Goal: Communication & Community: Ask a question

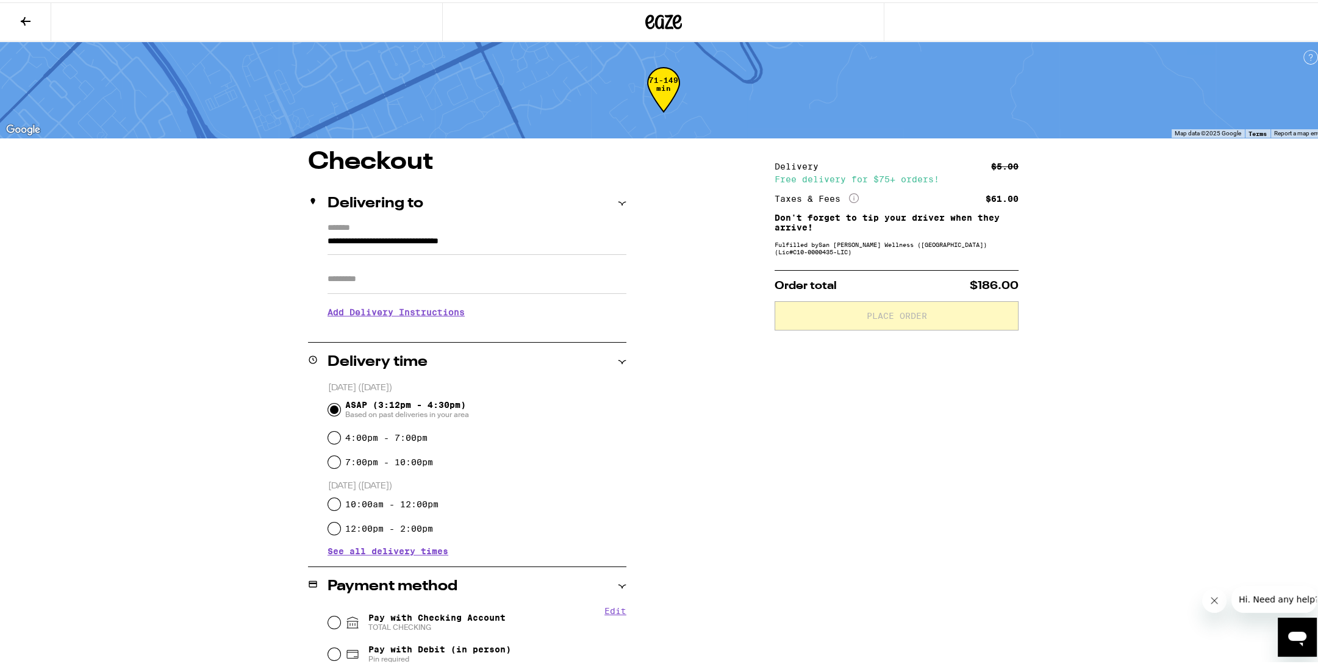
drag, startPoint x: 1268, startPoint y: 598, endPoint x: 1271, endPoint y: 603, distance: 6.3
click at [1271, 598] on span "Hi. Need any help?" at bounding box center [1279, 599] width 81 height 10
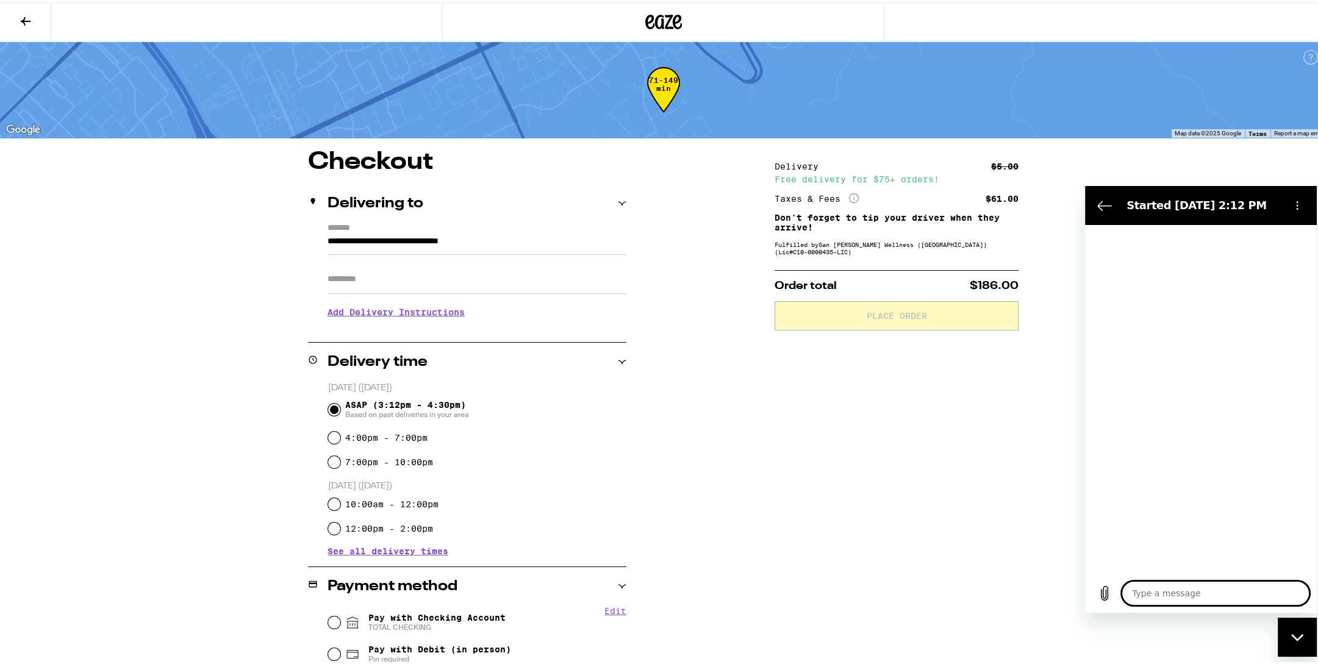
type textarea "x"
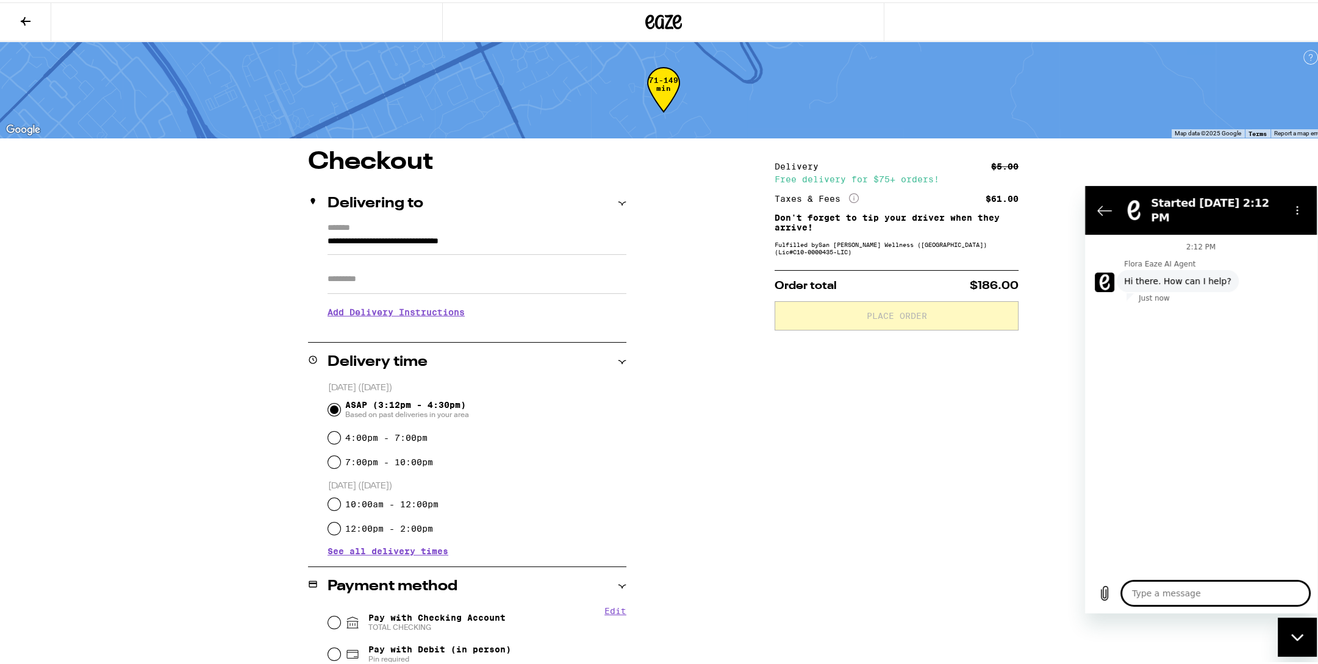
click at [1198, 598] on textarea at bounding box center [1216, 593] width 188 height 24
type textarea "H"
type textarea "x"
type textarea "He"
type textarea "x"
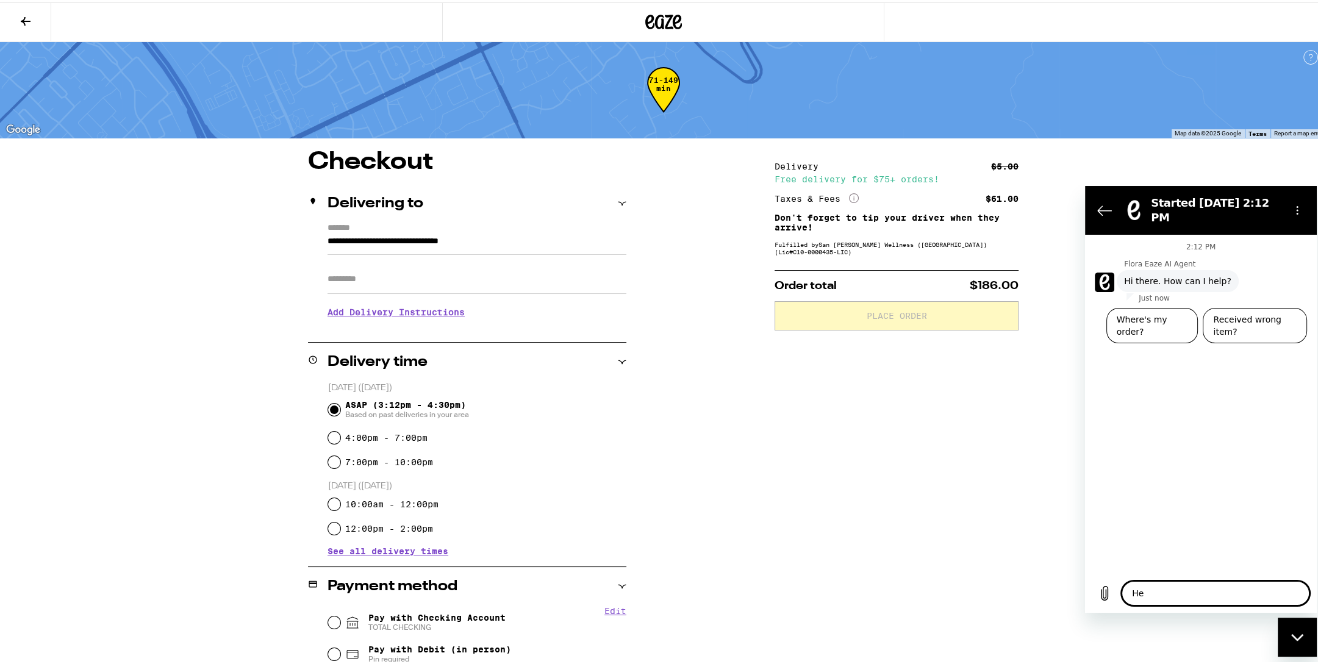
type textarea "Hel"
type textarea "x"
type textarea "Hell"
type textarea "x"
type textarea "Hello"
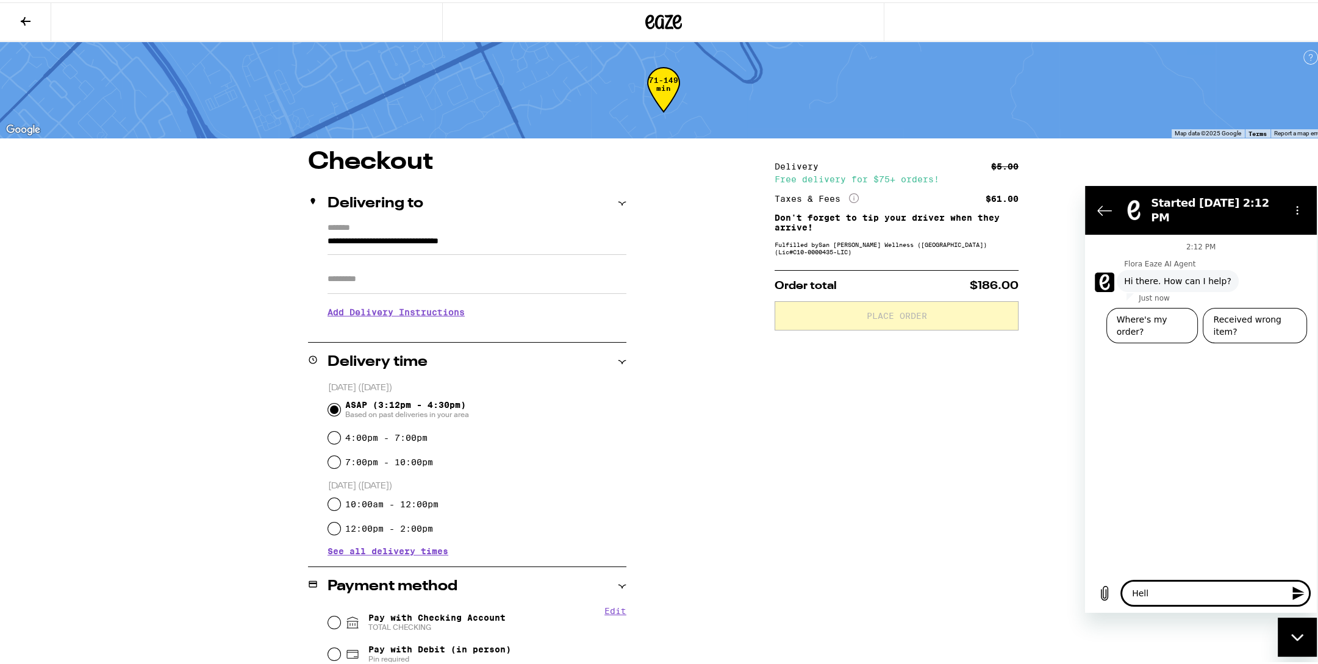
type textarea "x"
type textarea "Hello."
type textarea "x"
type textarea "Hello."
type textarea "x"
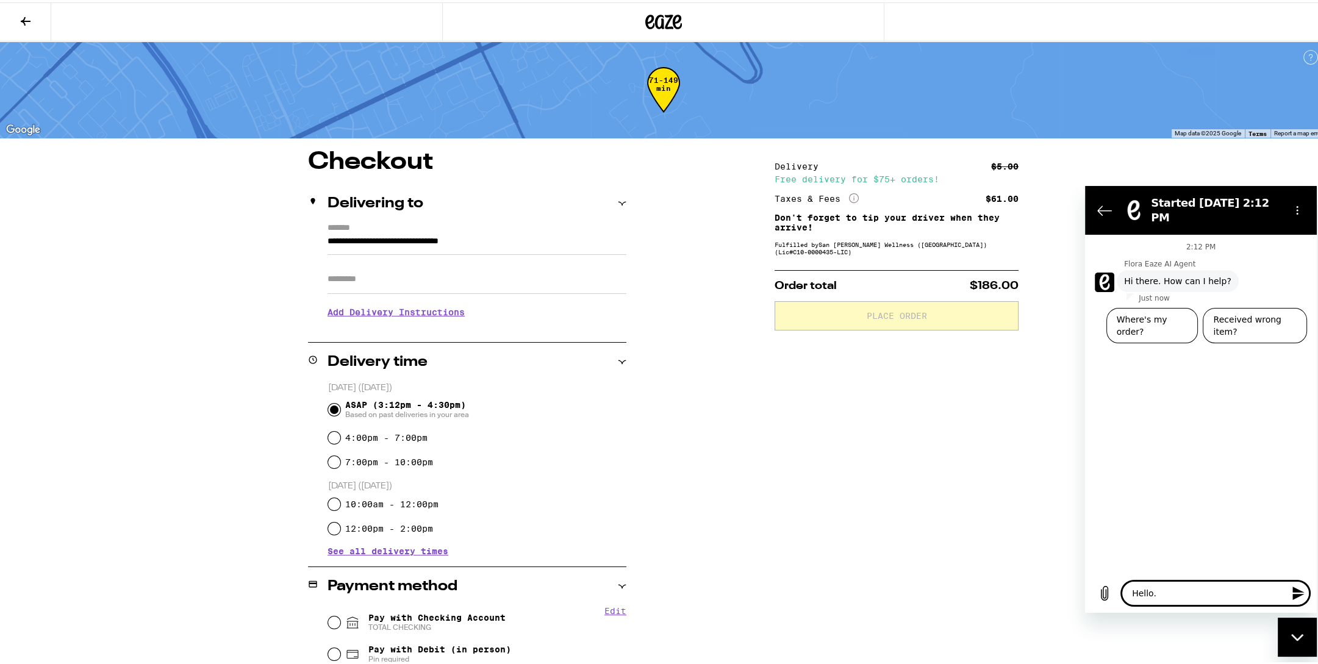
type textarea "Hello. T"
type textarea "x"
type textarea "Hello. Th"
type textarea "x"
type textarea "Hello. Thi"
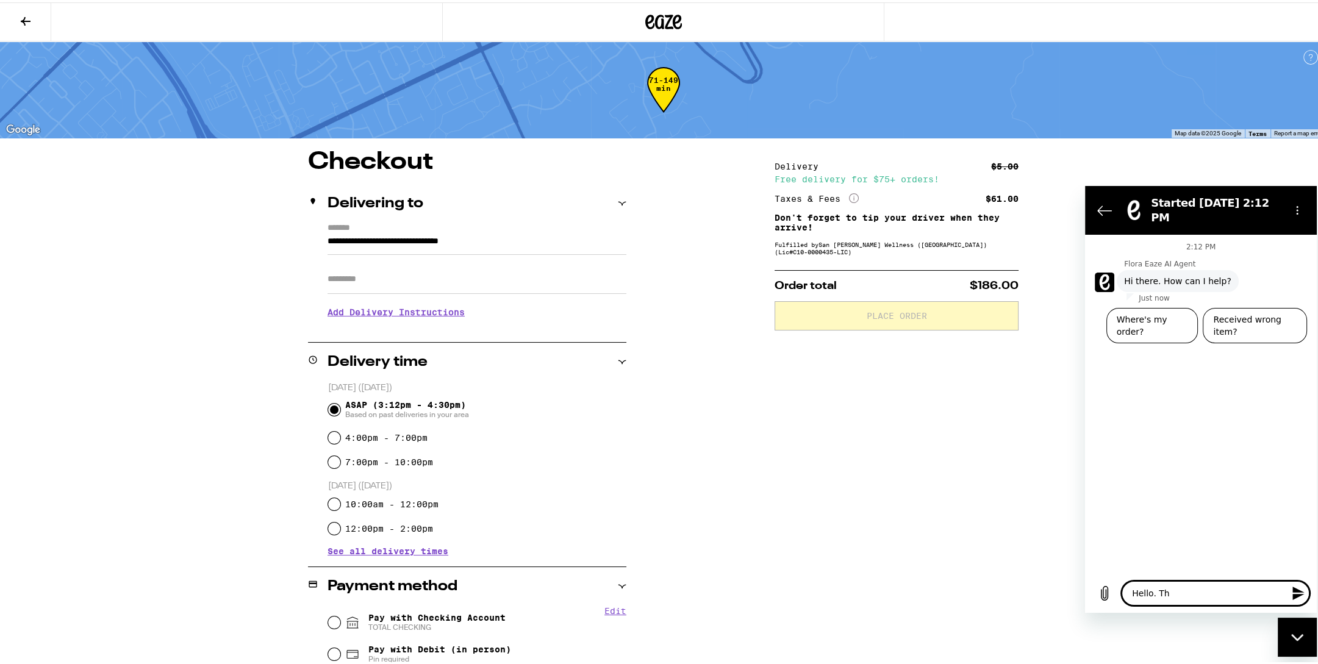
type textarea "x"
type textarea "Hello. This"
type textarea "x"
type textarea "Hello. This"
type textarea "x"
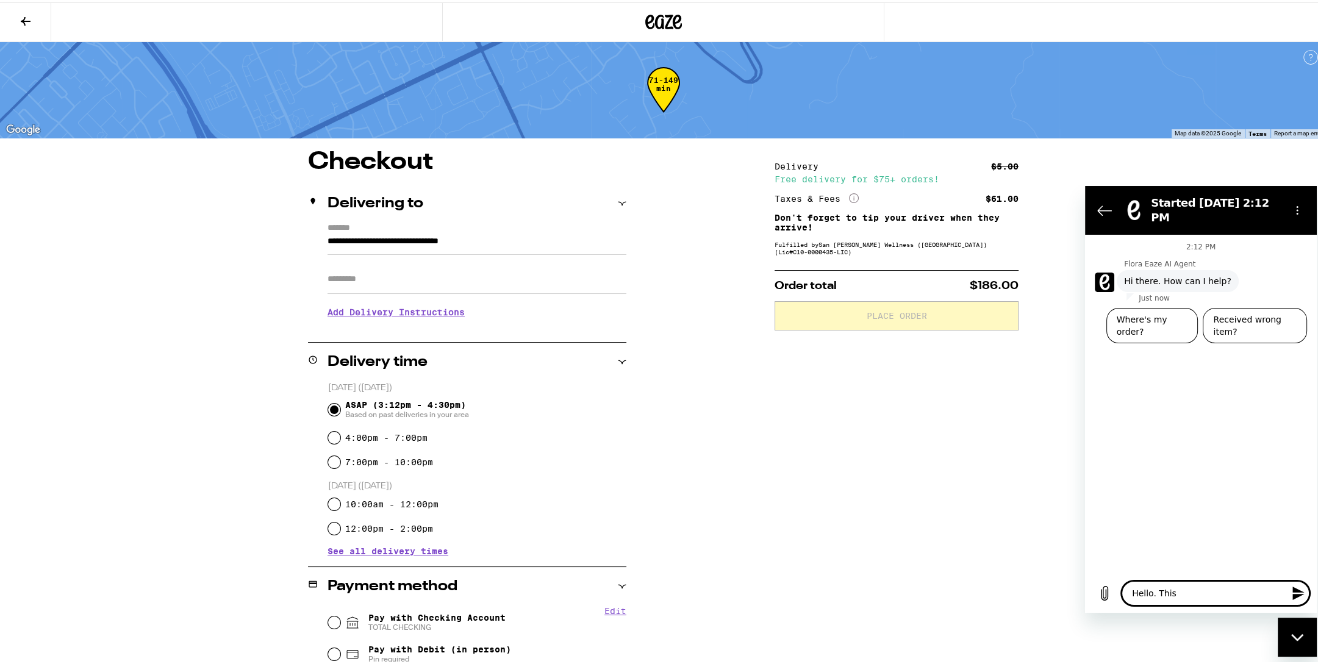
type textarea "Hello. This i"
type textarea "x"
type textarea "Hello. This is"
type textarea "x"
type textarea "Hello. This is"
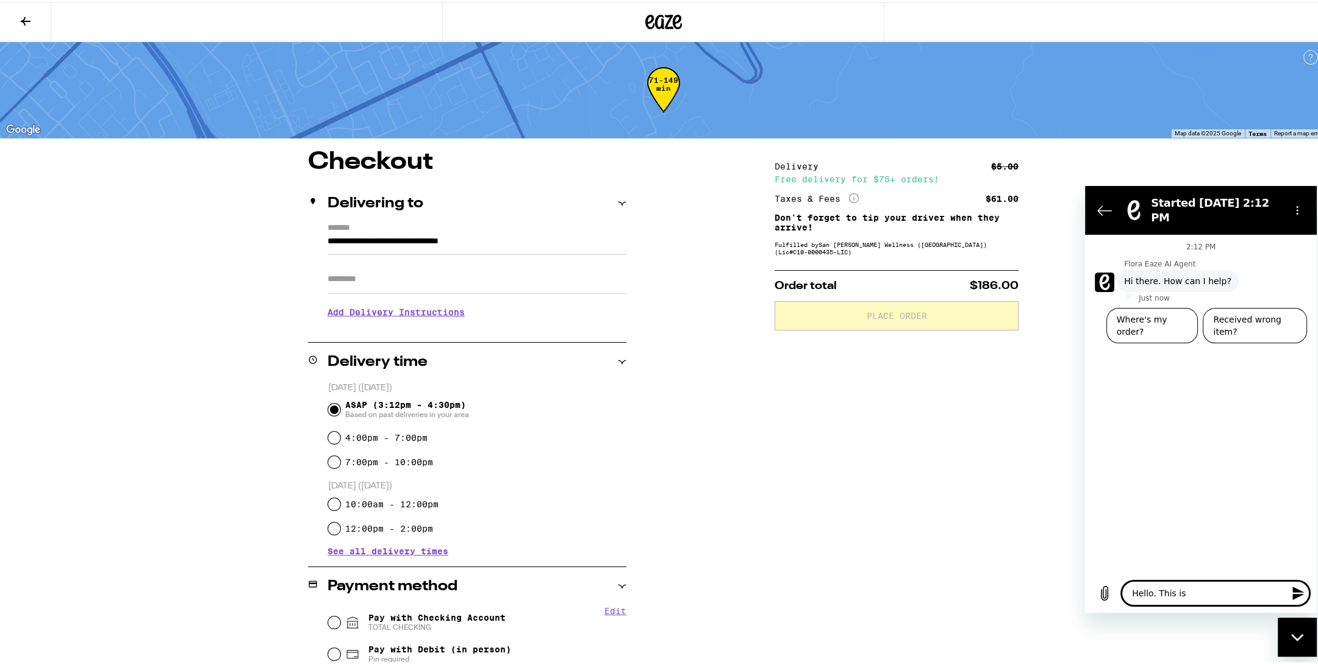
type textarea "x"
type textarea "Hello. This is t"
type textarea "x"
type textarea "Hello. This is th"
type textarea "x"
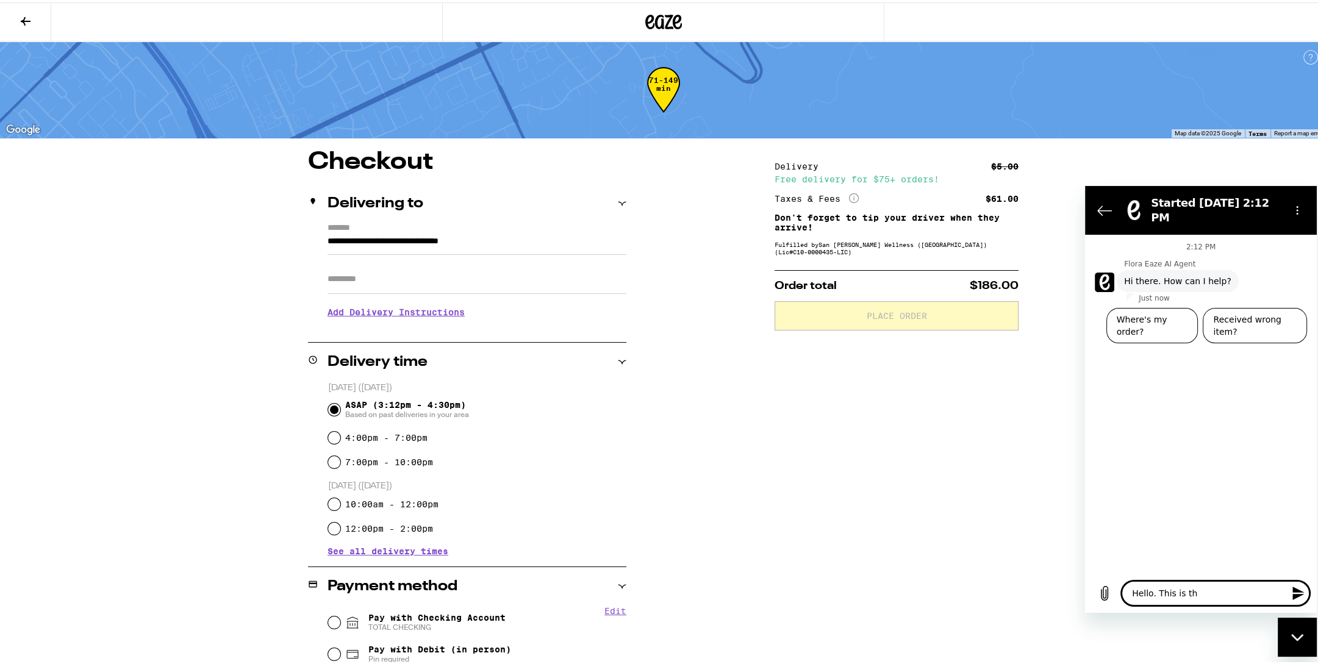
type textarea "Hello. This is the"
type textarea "x"
type textarea "Hello. This is the"
type textarea "x"
type textarea "Hello. This is the s"
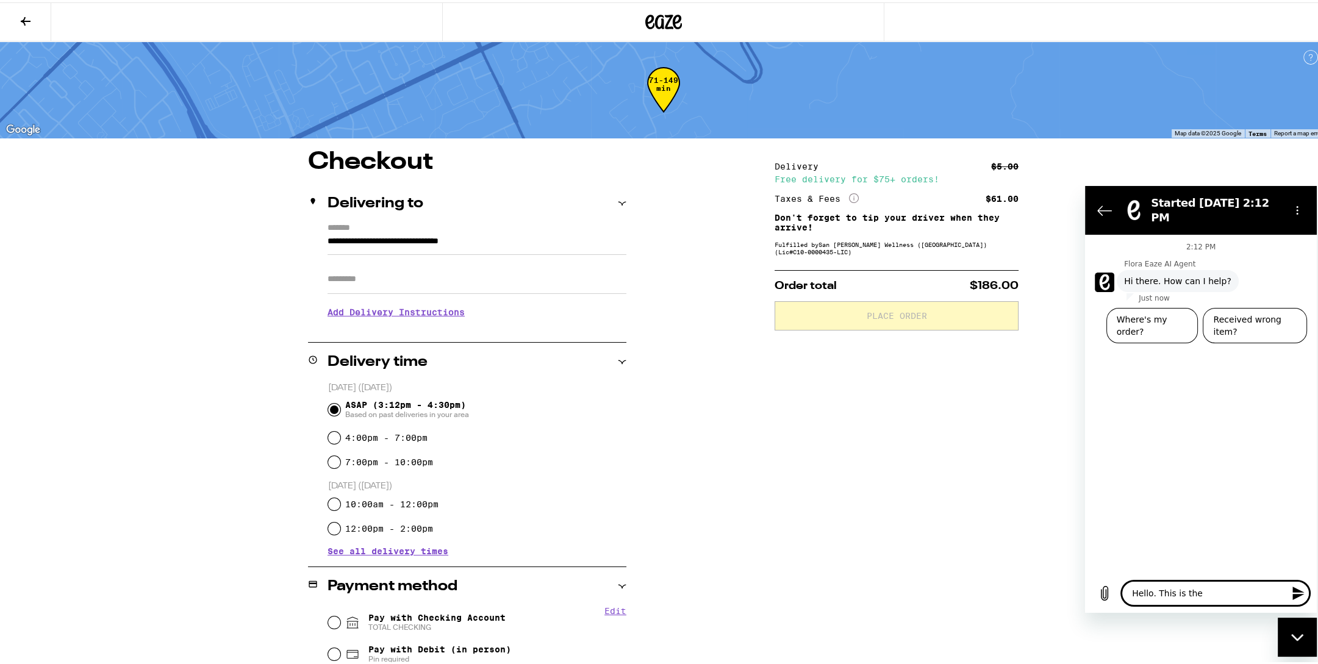
type textarea "x"
type textarea "Hello. This is the se"
type textarea "x"
type textarea "Hello. This is the sec"
type textarea "x"
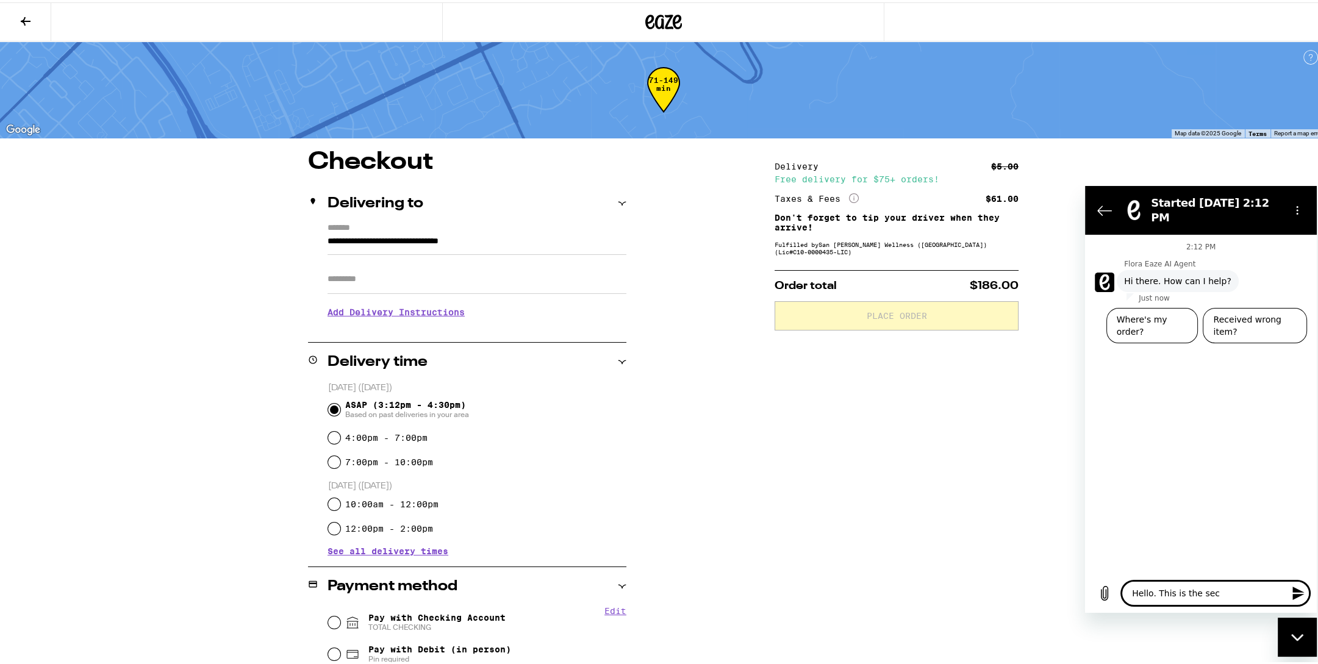
type textarea "Hello. This is the seco"
type textarea "x"
type textarea "Hello. This is the secon"
type textarea "x"
type textarea "Hello. This is the second"
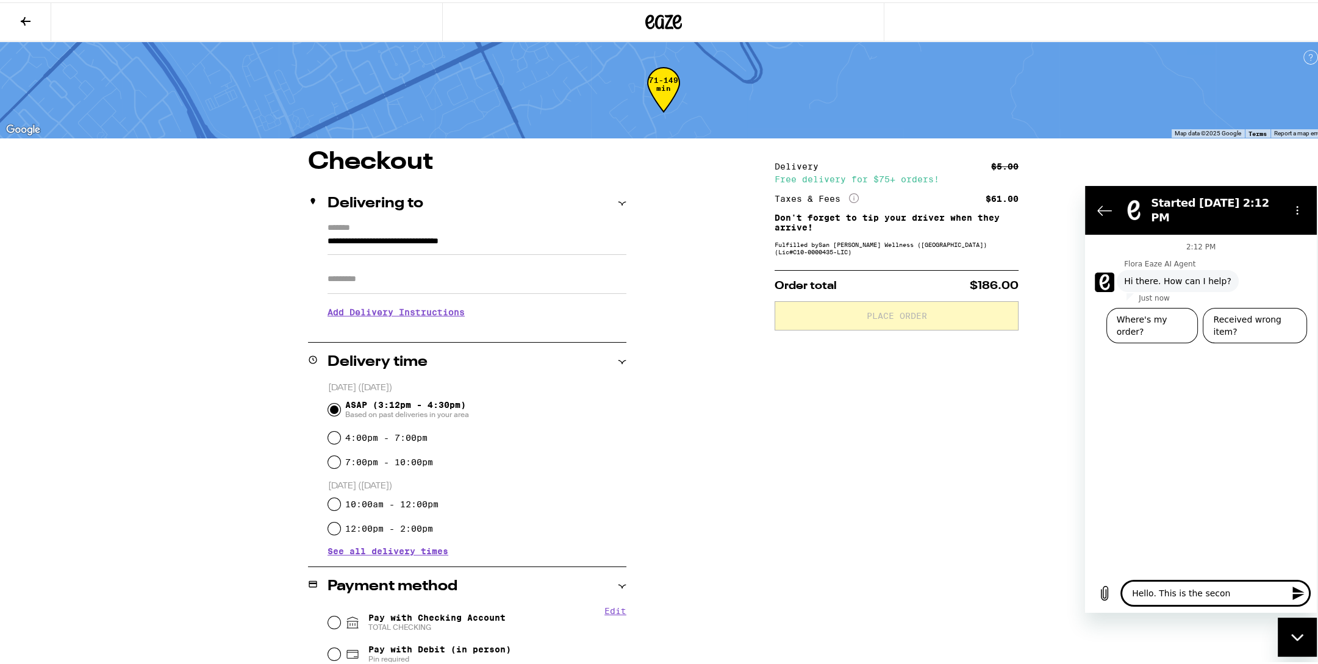
type textarea "x"
type textarea "Hello. This is the second"
type textarea "x"
type textarea "Hello. This is the second o"
type textarea "x"
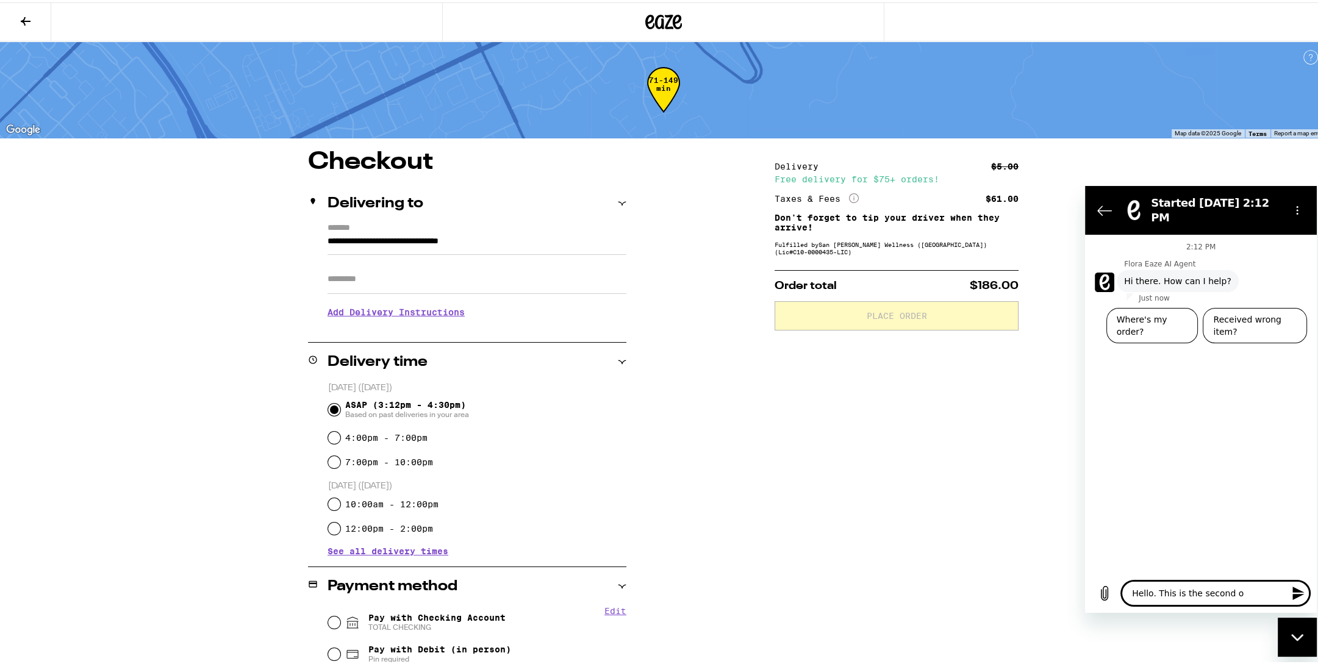
type textarea "Hello. This is the second or"
type textarea "x"
type textarea "Hello. This is the second ord"
type textarea "x"
type textarea "Hello. This is the second orde"
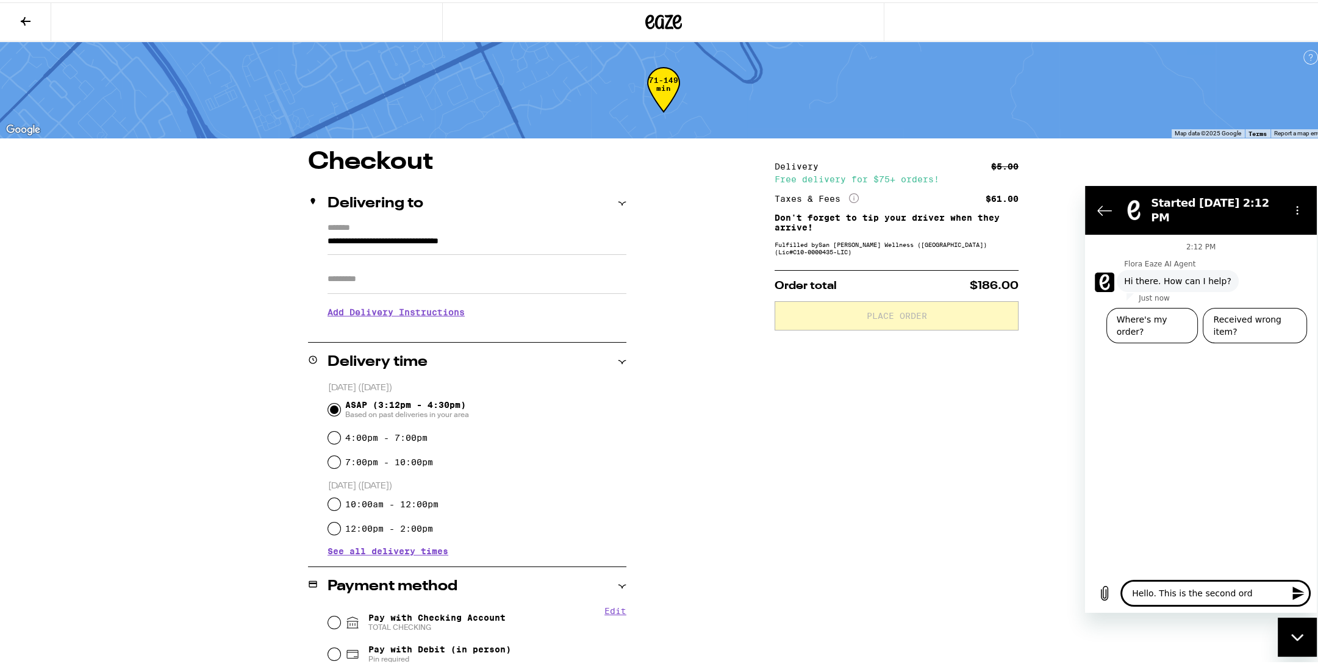
type textarea "x"
type textarea "Hello. This is the second order"
type textarea "x"
type textarea "Hello. This is the second order"
type textarea "x"
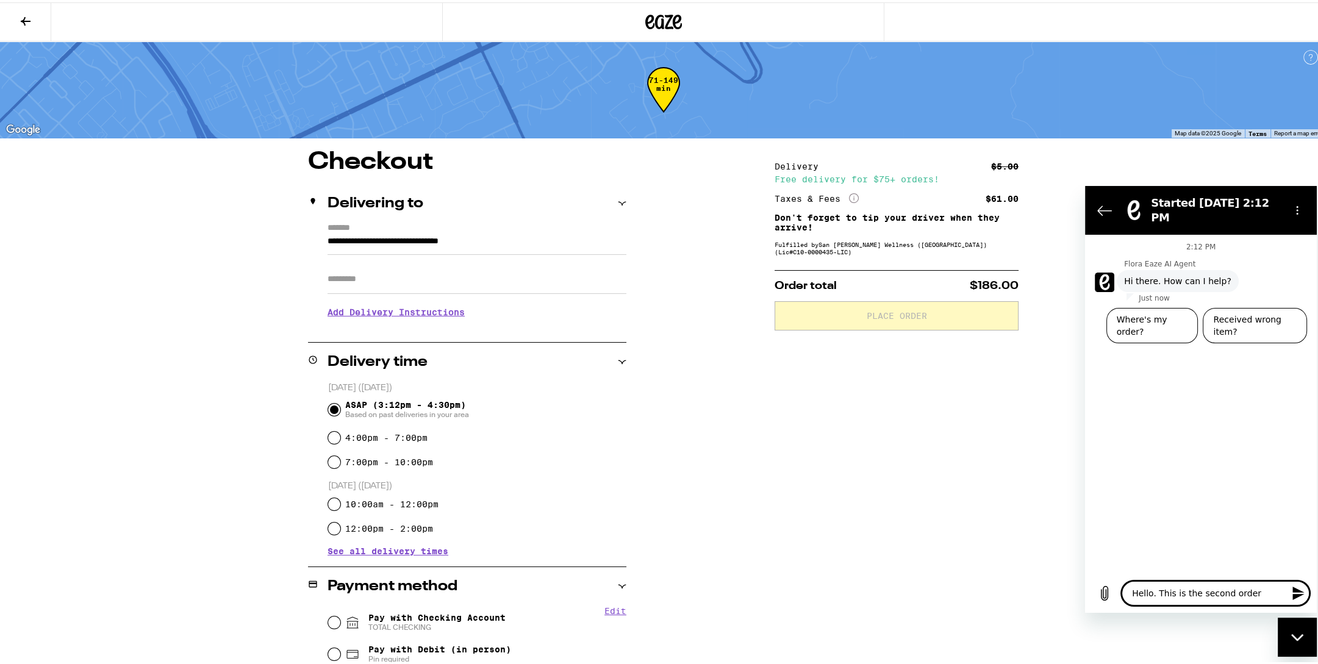
type textarea "Hello. This is the second order I"
type textarea "x"
type textarea "Hello. This is the second order I"
type textarea "x"
type textarea "Hello. This is the second order I h"
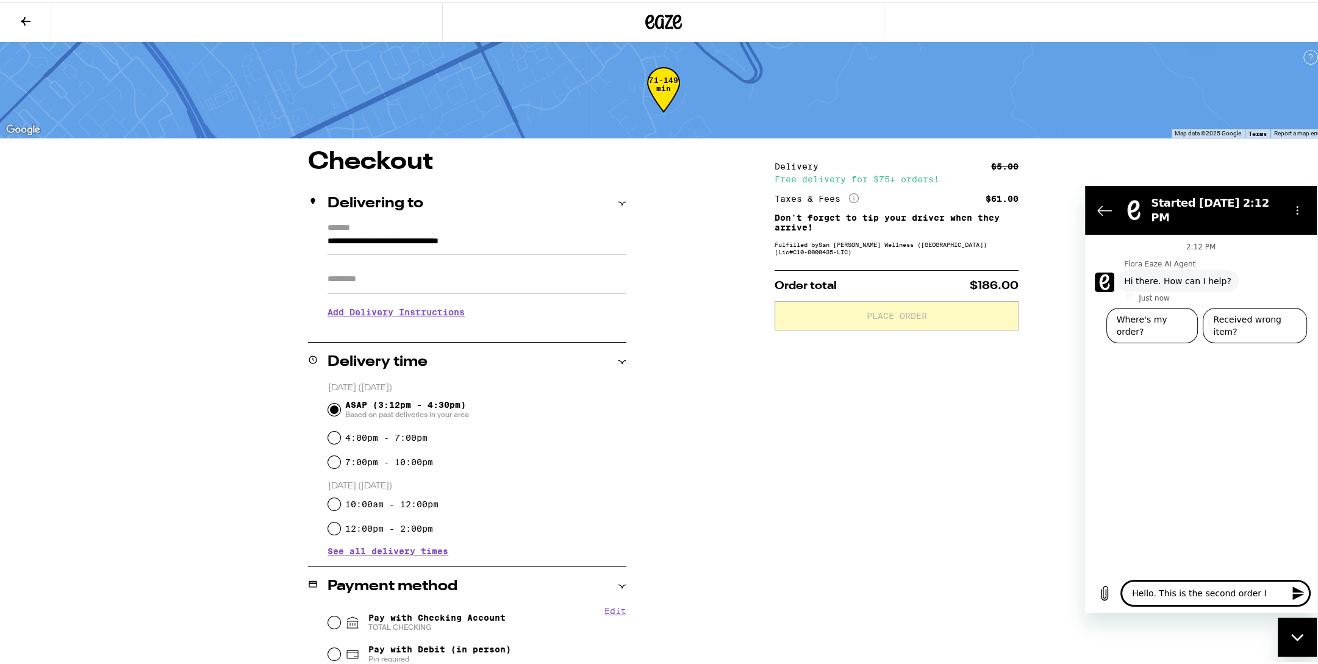
type textarea "x"
type textarea "Hello. This is the second order I ha"
type textarea "x"
type textarea "Hello. This is the second order I hav"
type textarea "x"
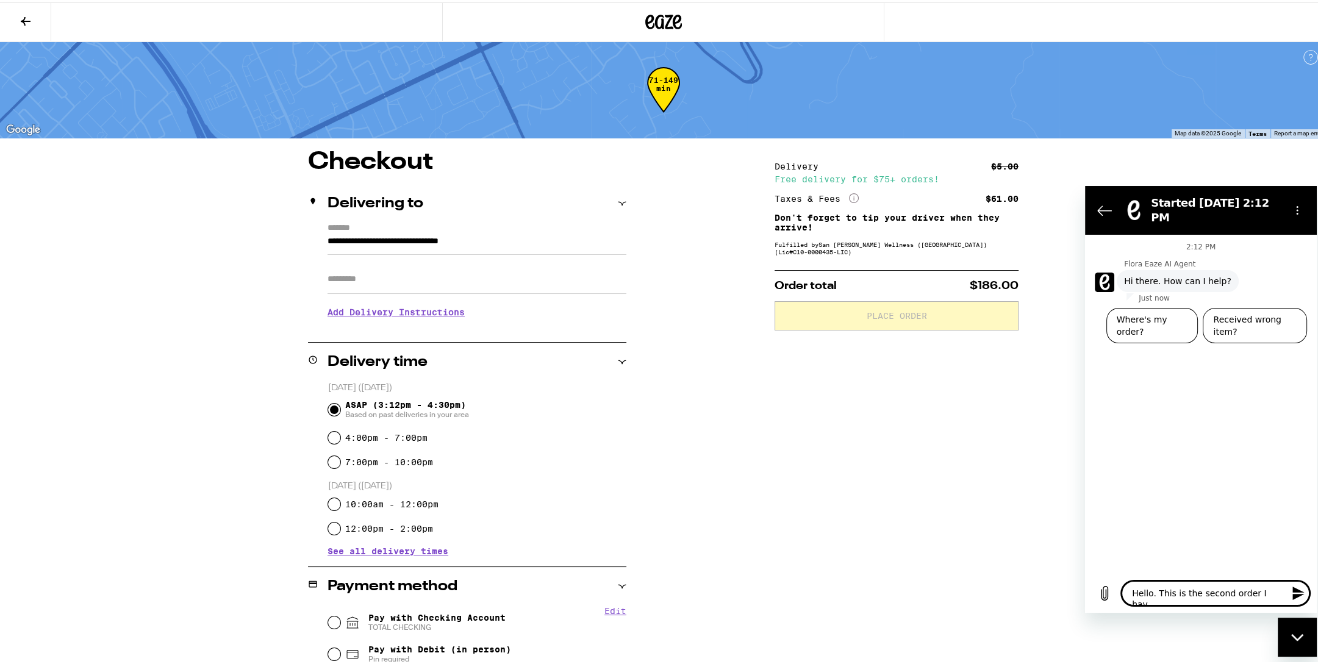
type textarea "Hello. This is the second order I have"
type textarea "x"
type textarea "Hello. This is the second order I have"
type textarea "x"
type textarea "Hello. This is the second order I have p"
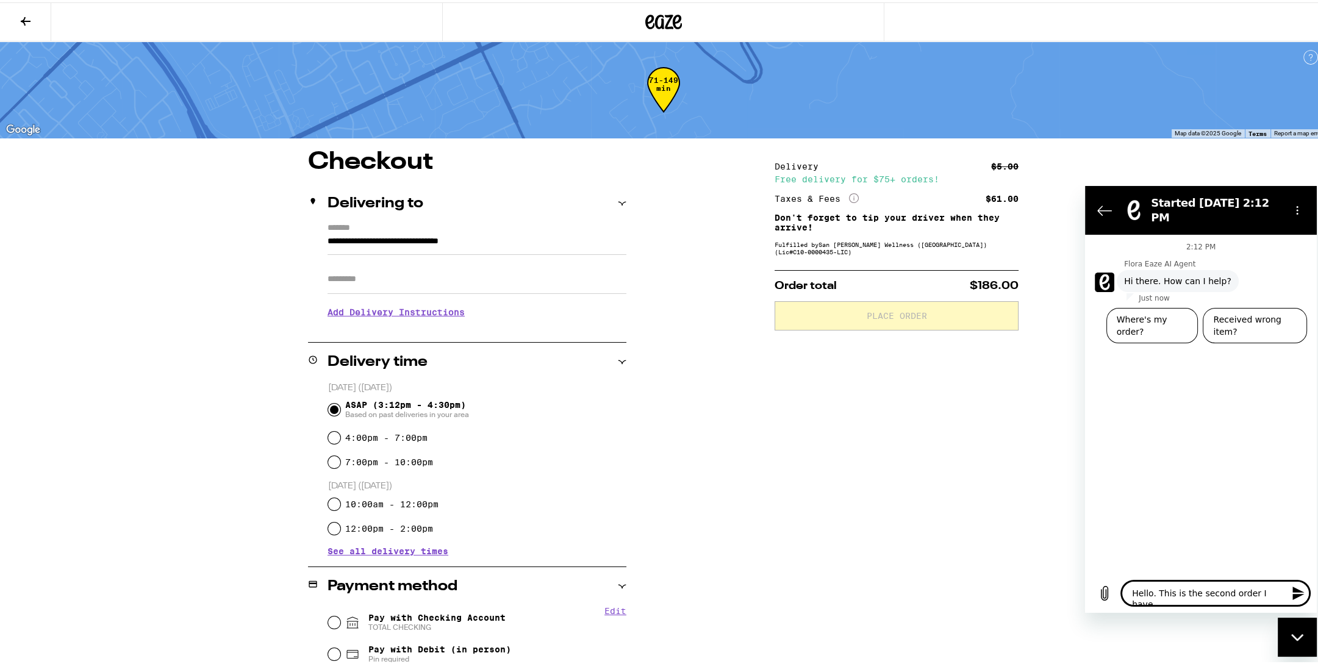
type textarea "x"
type textarea "Hello. This is the second order I have pla"
type textarea "x"
type textarea "Hello. This is the second order I have plac"
type textarea "x"
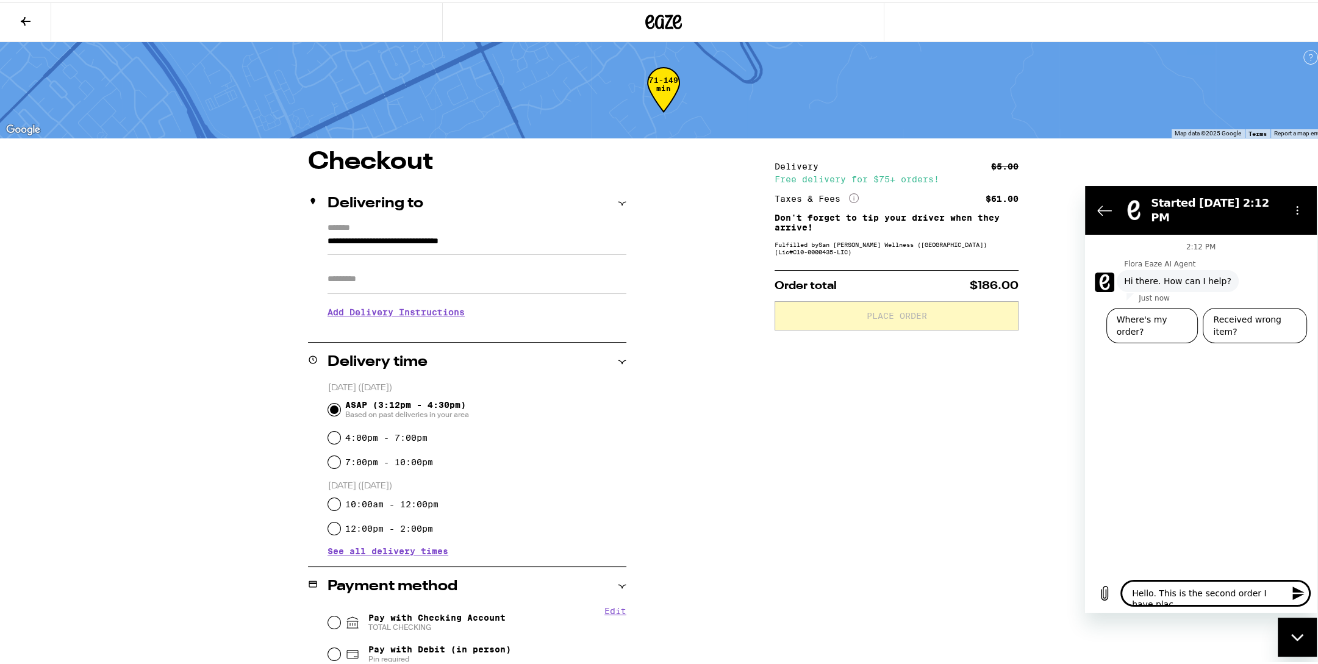
type textarea "Hello. This is the second order I have place"
type textarea "x"
type textarea "Hello. This is the second order I have placed"
type textarea "x"
type textarea "Hello. This is the second order I have placed"
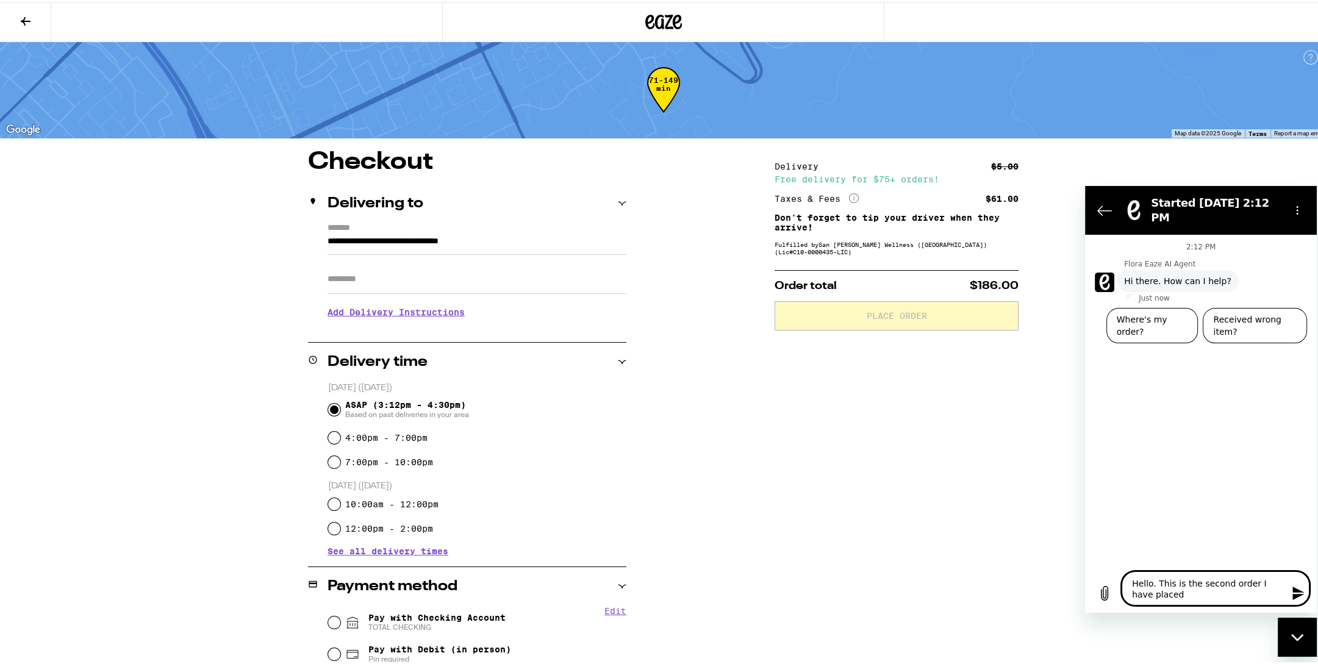
type textarea "x"
type textarea "Hello. This is the second order I have placed t"
type textarea "x"
type textarea "Hello. This is the second order I have placed to"
type textarea "x"
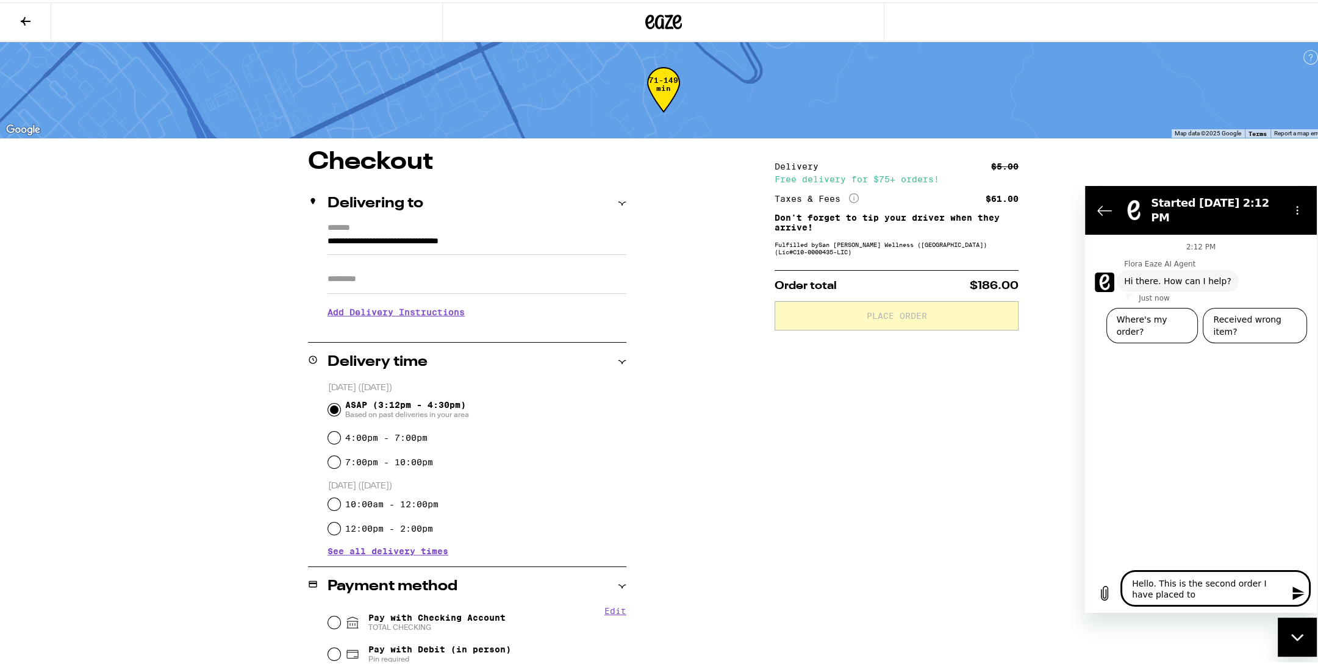
type textarea "Hello. This is the second order I have placed [PERSON_NAME]"
type textarea "x"
type textarea "Hello. This is the second order I have placed toda"
type textarea "x"
type textarea "Hello. This is the second order I have placed [DATE]"
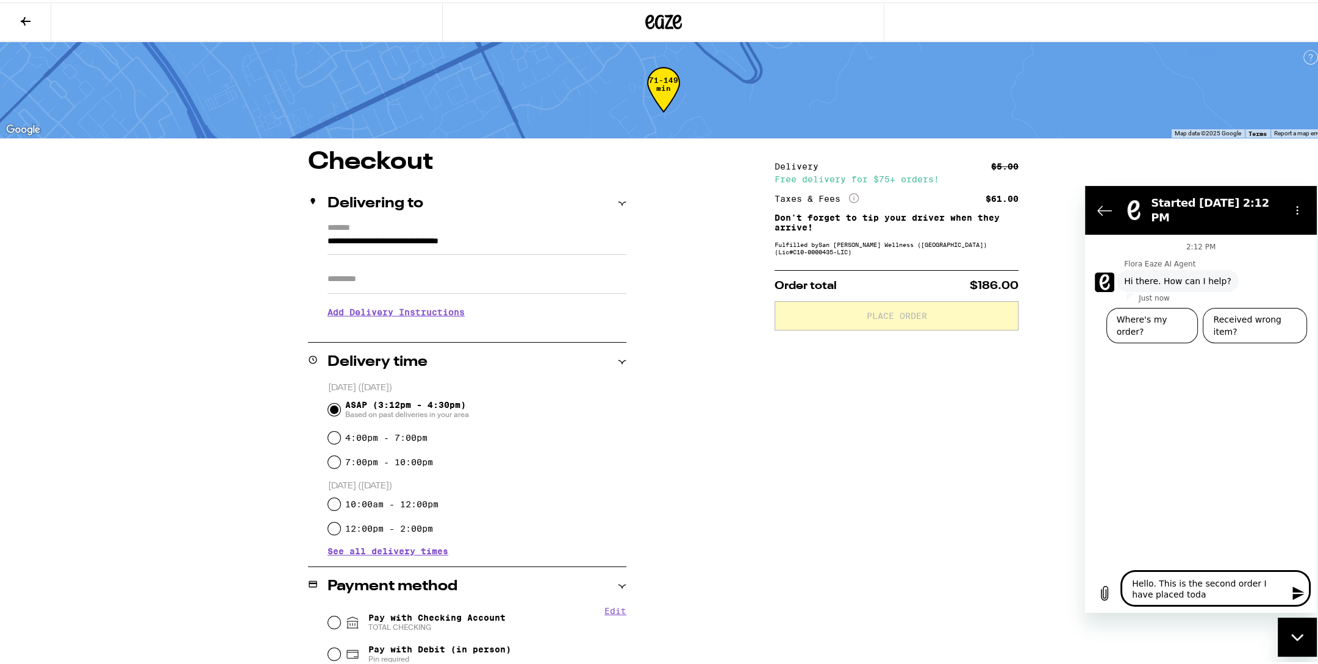
type textarea "x"
type textarea "Hello. This is the second order I have placed [DATE]."
type textarea "x"
type textarea "Hello. This is the second order I have placed [DATE]."
type textarea "x"
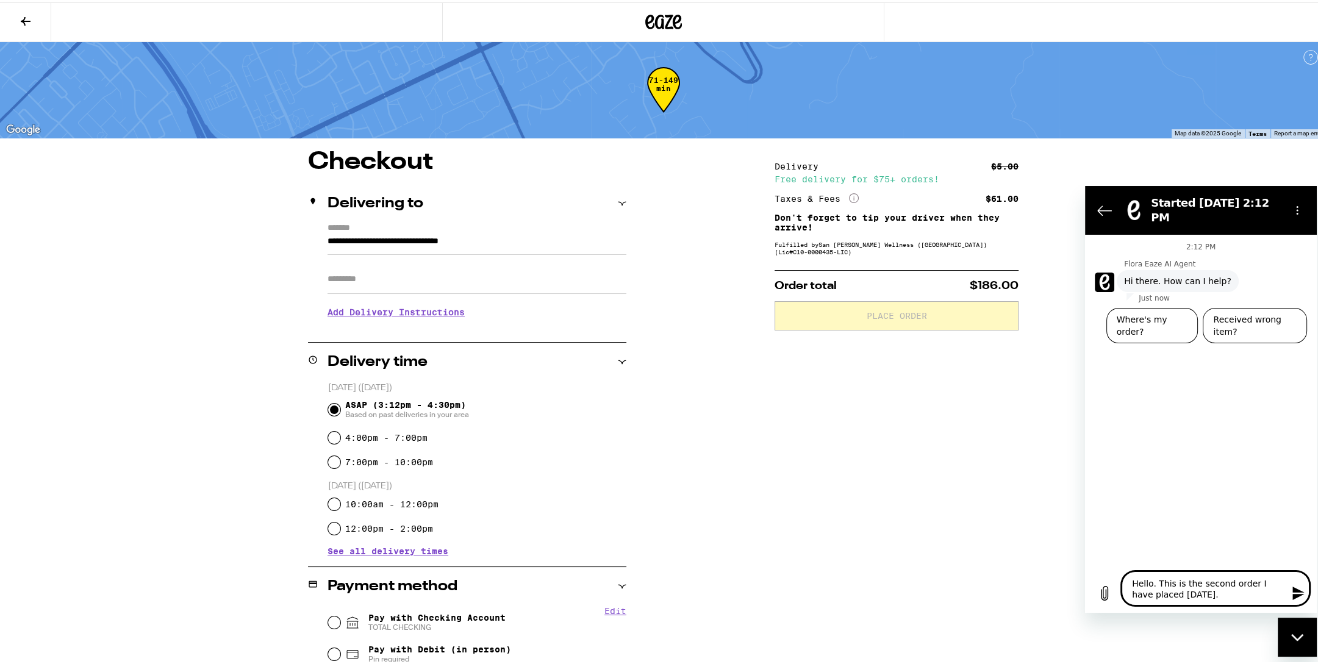
type textarea "Hello. This is the second order I have placed [DATE]. T"
type textarea "x"
type textarea "Hello. This is the second order I have placed [DATE]. Th"
type textarea "x"
type textarea "Hello. This is the second order I have placed [DATE]. The"
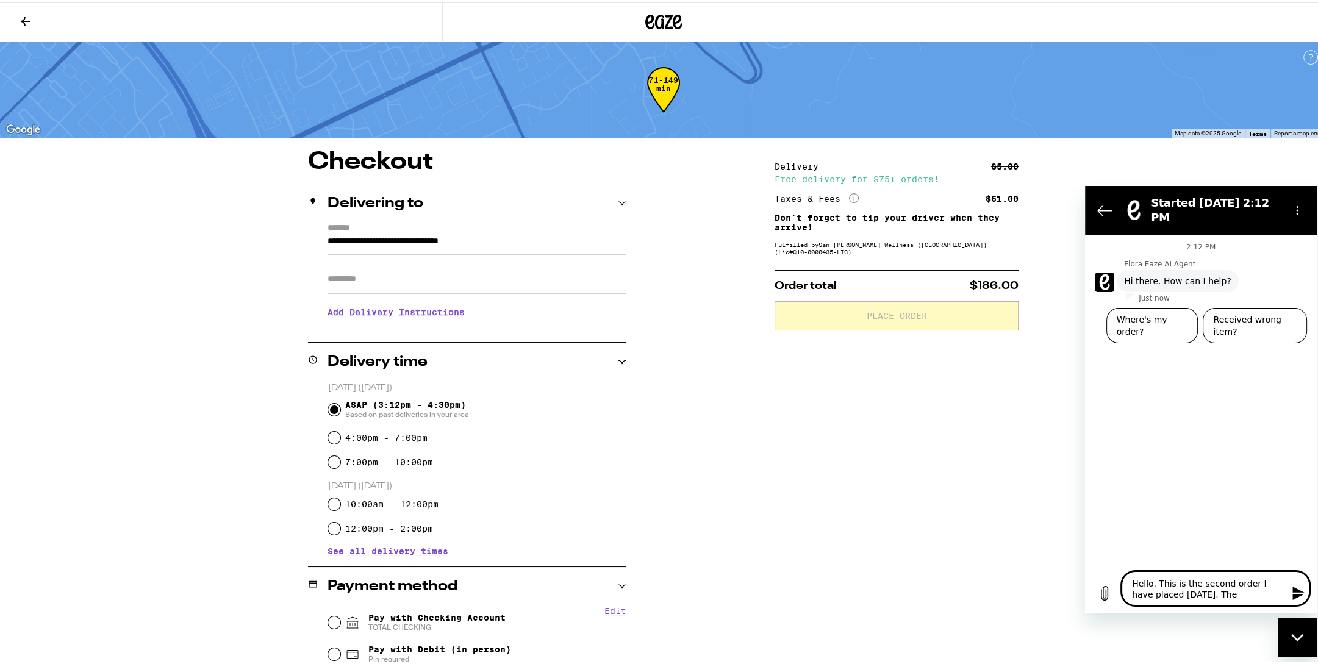
type textarea "x"
type textarea "Hello. This is the second order I have placed [DATE]. The"
type textarea "x"
type textarea "Hello. This is the second order I have placed [DATE]. The o"
type textarea "x"
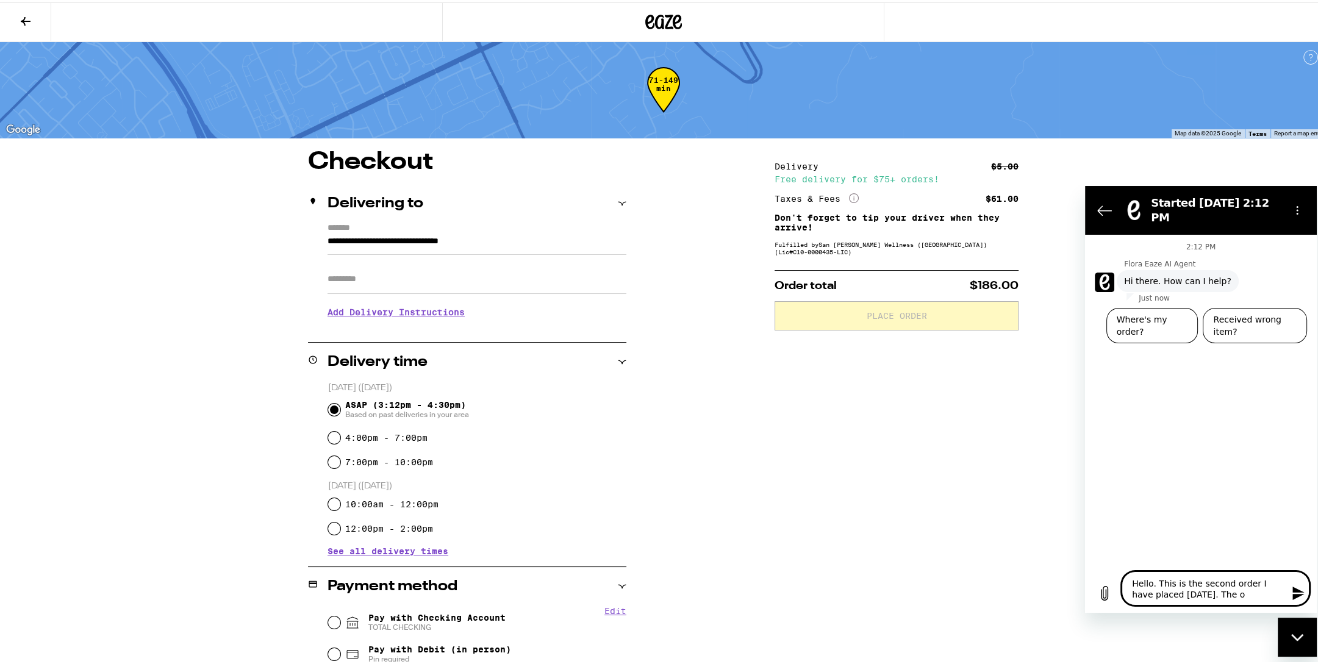
type textarea "Hello. This is the second order I have placed [DATE]. The"
type textarea "x"
type textarea "Hello. This is the second order I have placed [DATE]. The"
type textarea "x"
type textarea "Hello. This is the second order I have placed [DATE]. Th"
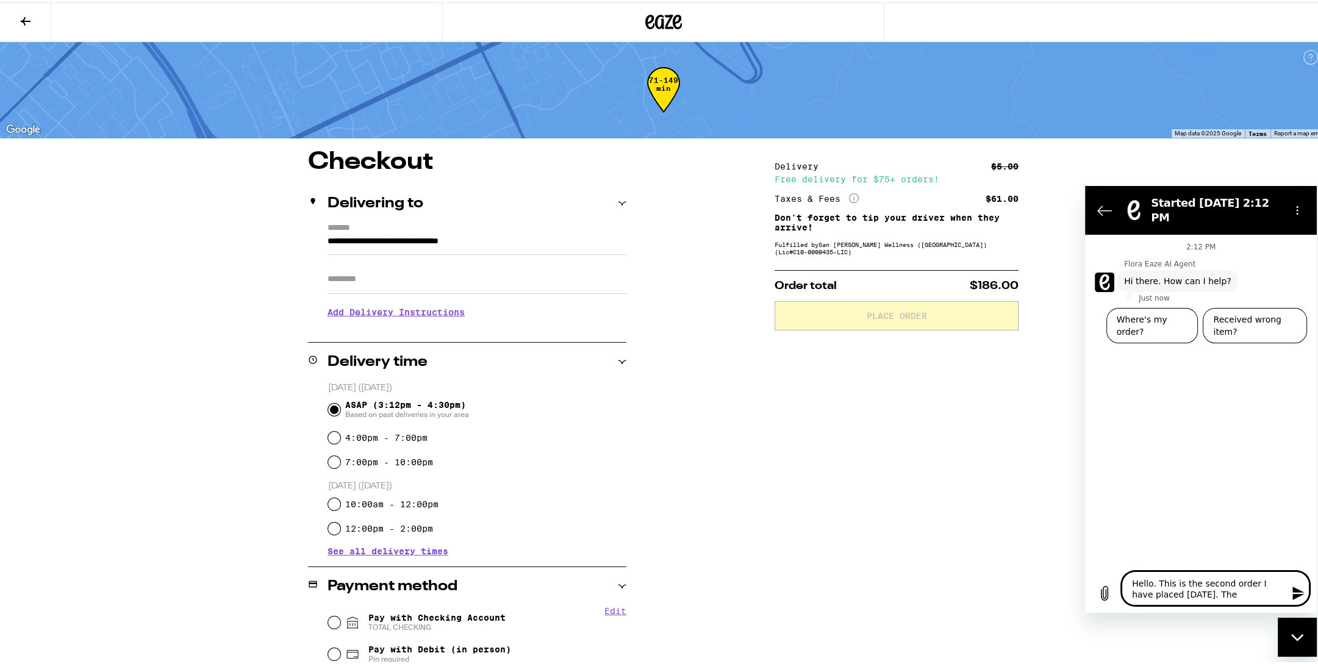
type textarea "x"
type textarea "Hello. This is the second order I have placed [DATE]. T"
type textarea "x"
type textarea "Hello. This is the second order I have placed [DATE]."
type textarea "x"
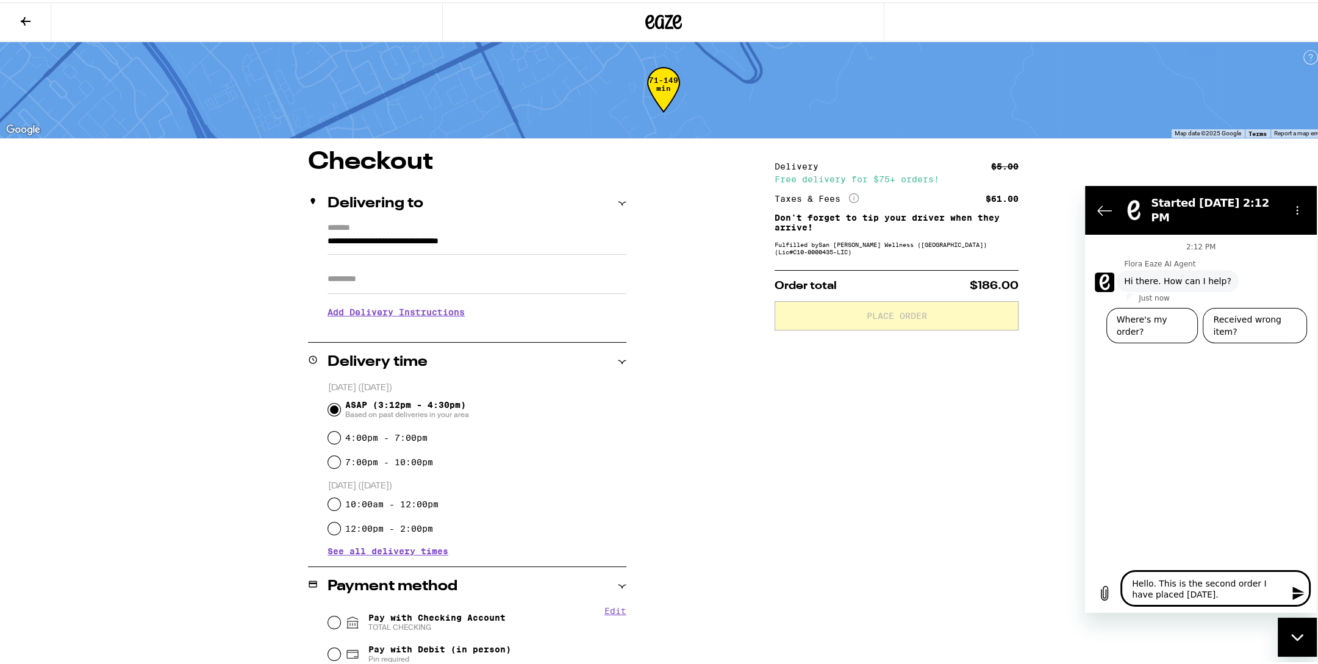
type textarea "Hello. This is the second order I have placed [DATE]. F"
type textarea "x"
type textarea "Hello. This is the second order I have placed [DATE]. Fo"
type textarea "x"
type textarea "Hello. This is the second order I have placed [DATE]. For"
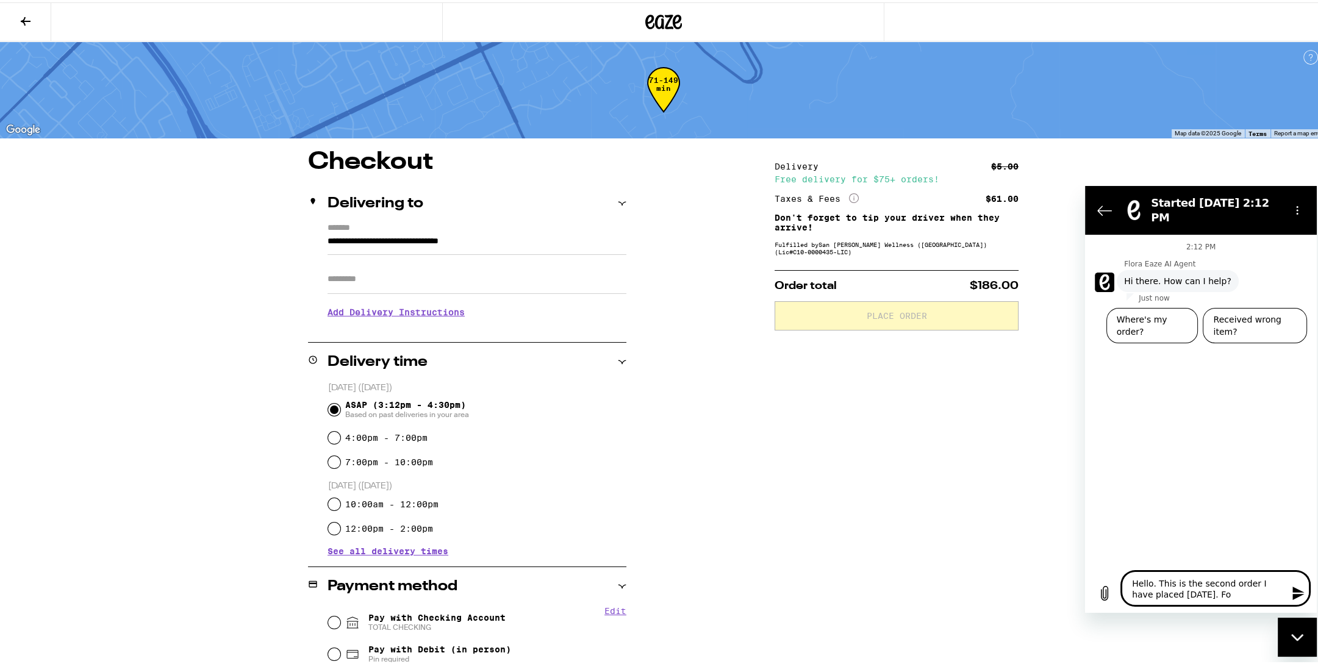
type textarea "x"
type textarea "Hello. This is the second order I have placed [DATE]. For"
type textarea "x"
type textarea "Hello. This is the second order I have placed [DATE]. For t"
type textarea "x"
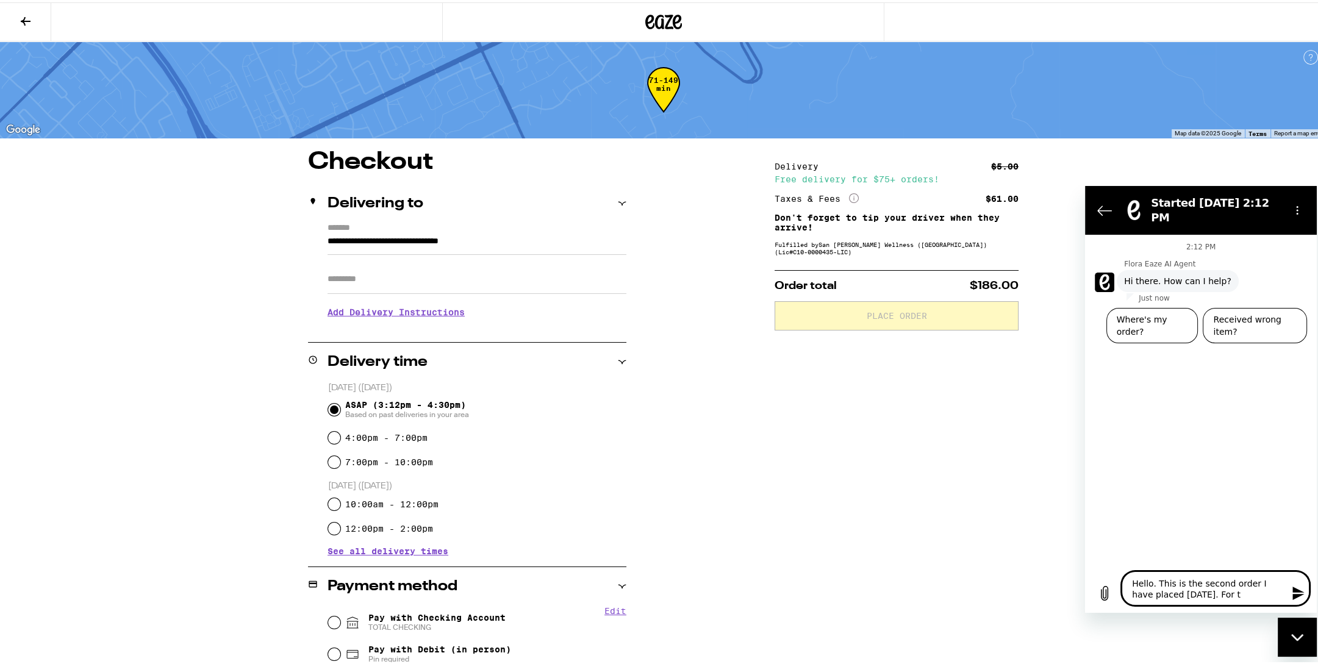
type textarea "Hello. This is the second order I have placed [DATE]. For th"
type textarea "x"
type textarea "Hello. This is the second order I have placed [DATE]. For the"
type textarea "x"
type textarea "Hello. This is the second order I have placed [DATE]. For the"
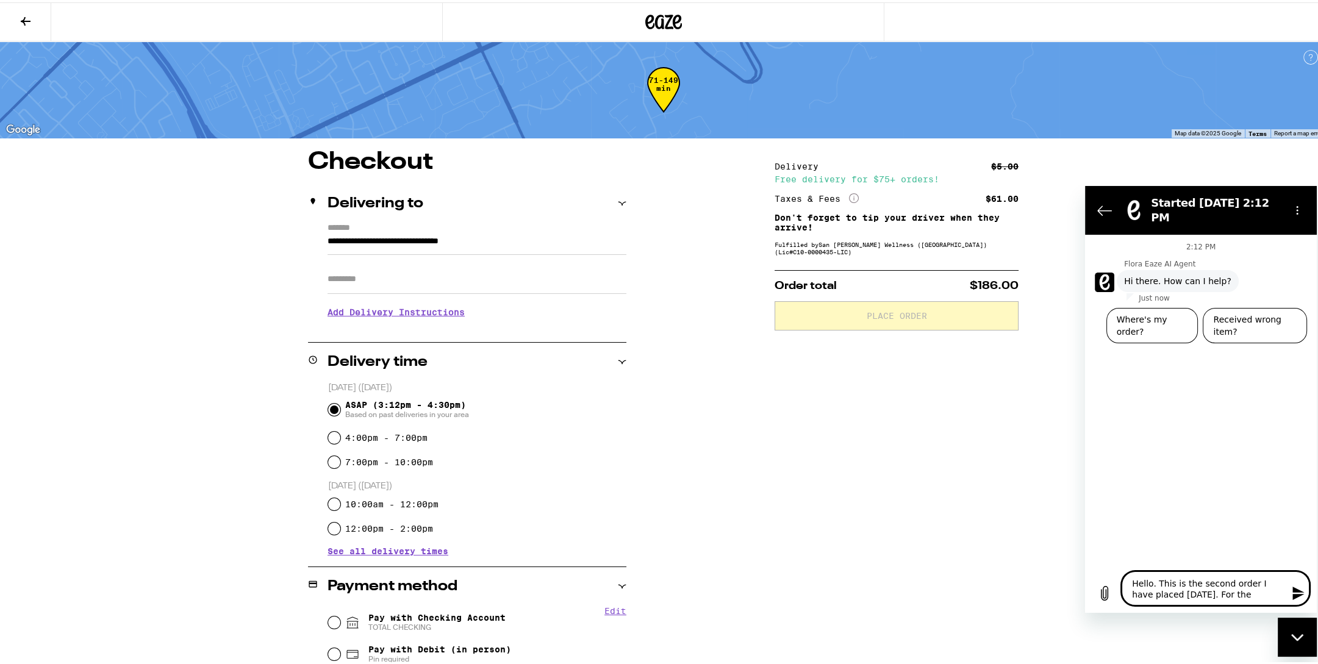
type textarea "x"
type textarea "Hello. This is the second order I have placed [DATE]. For the o"
type textarea "x"
type textarea "Hello. This is the second order I have placed [DATE]. For the or"
type textarea "x"
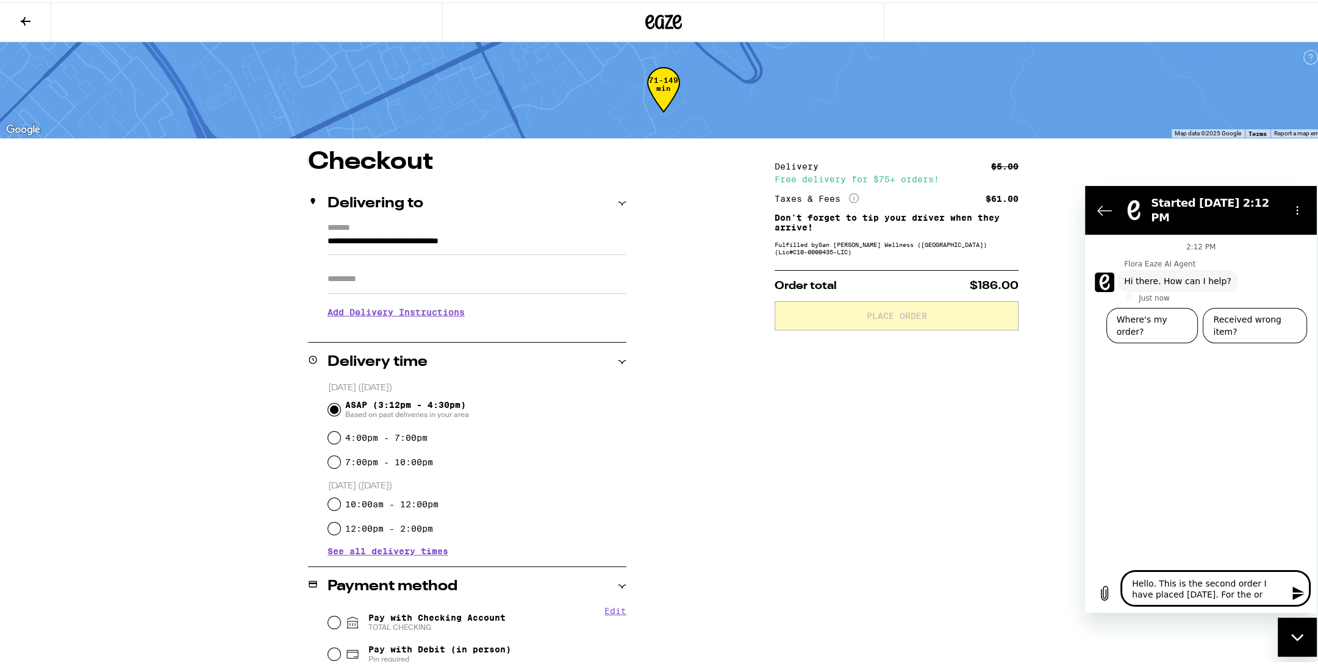
type textarea "Hello. This is the second order I have placed [DATE]. For the ori"
type textarea "x"
type textarea "Hello. This is the second order I have placed [DATE]. For the orig"
type textarea "x"
type textarea "Hello. This is the second order I have placed [DATE]. For the origi"
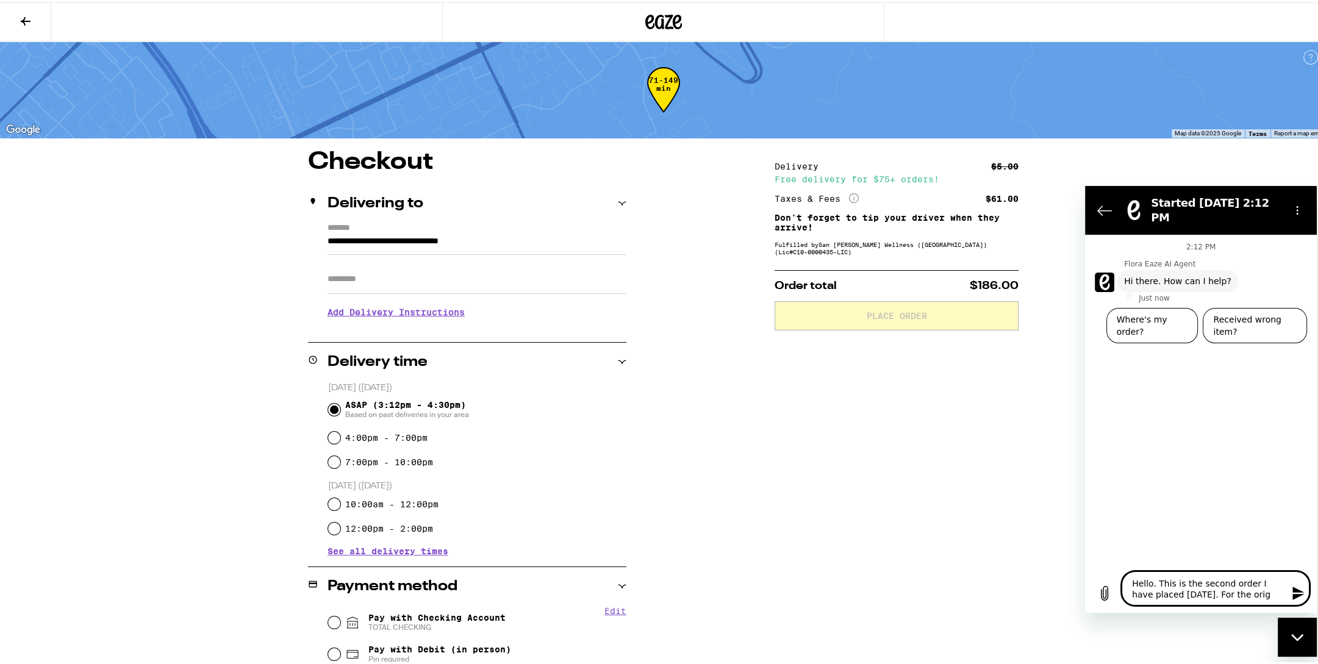
type textarea "x"
type textarea "Hello. This is the second order I have placed [DATE]. For the origin"
type textarea "x"
type textarea "Hello. This is the second order I have placed [DATE]. For the origina"
type textarea "x"
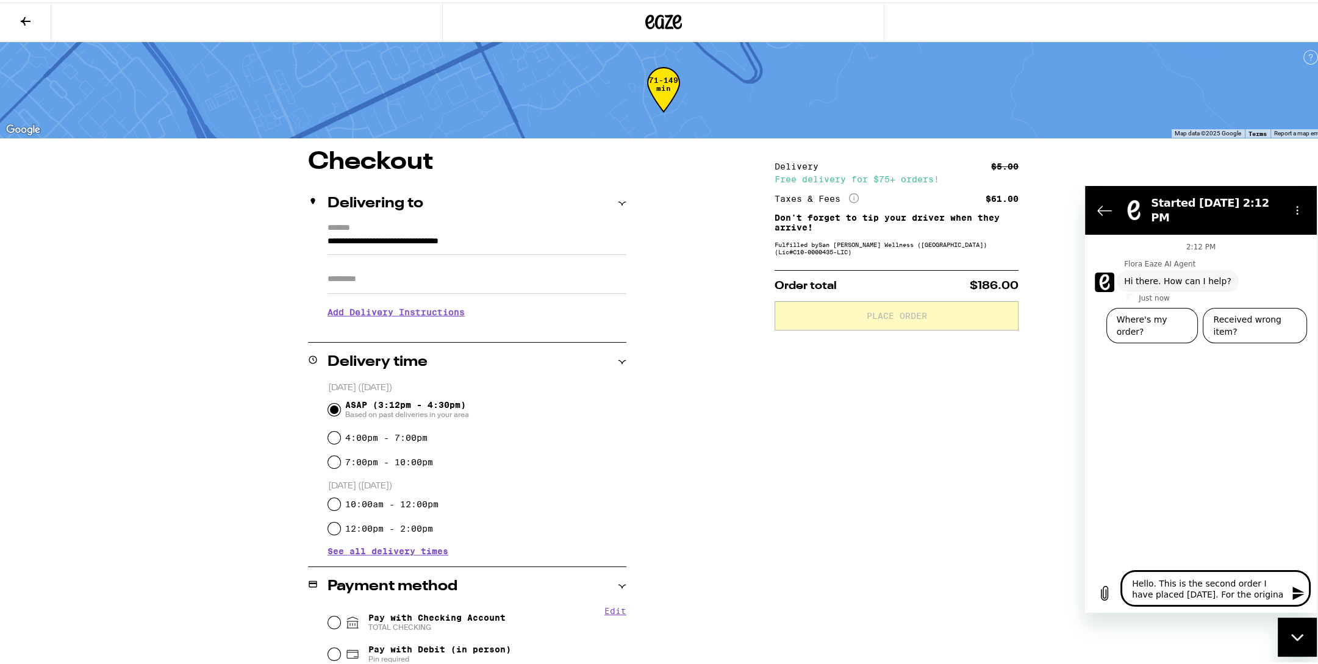
type textarea "Hello. This is the second order I have placed [DATE]. For the original"
type textarea "x"
type textarea "Hello. This is the second order I have placed [DATE]. For the original"
type textarea "x"
type textarea "Hello. This is the second order I have placed [DATE]. For the original o"
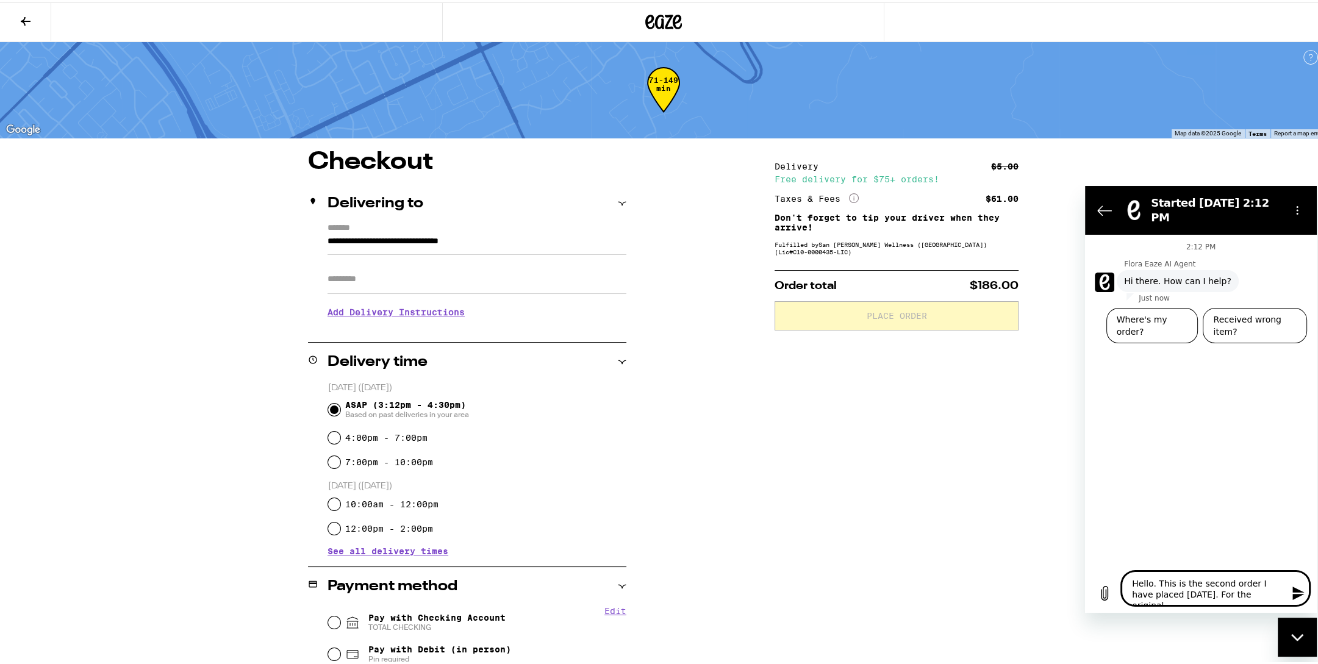
type textarea "x"
type textarea "Hello. This is the second order I have placed [DATE]. For the original or"
type textarea "x"
type textarea "Hello. This is the second order I have placed [DATE]. For the original ord"
type textarea "x"
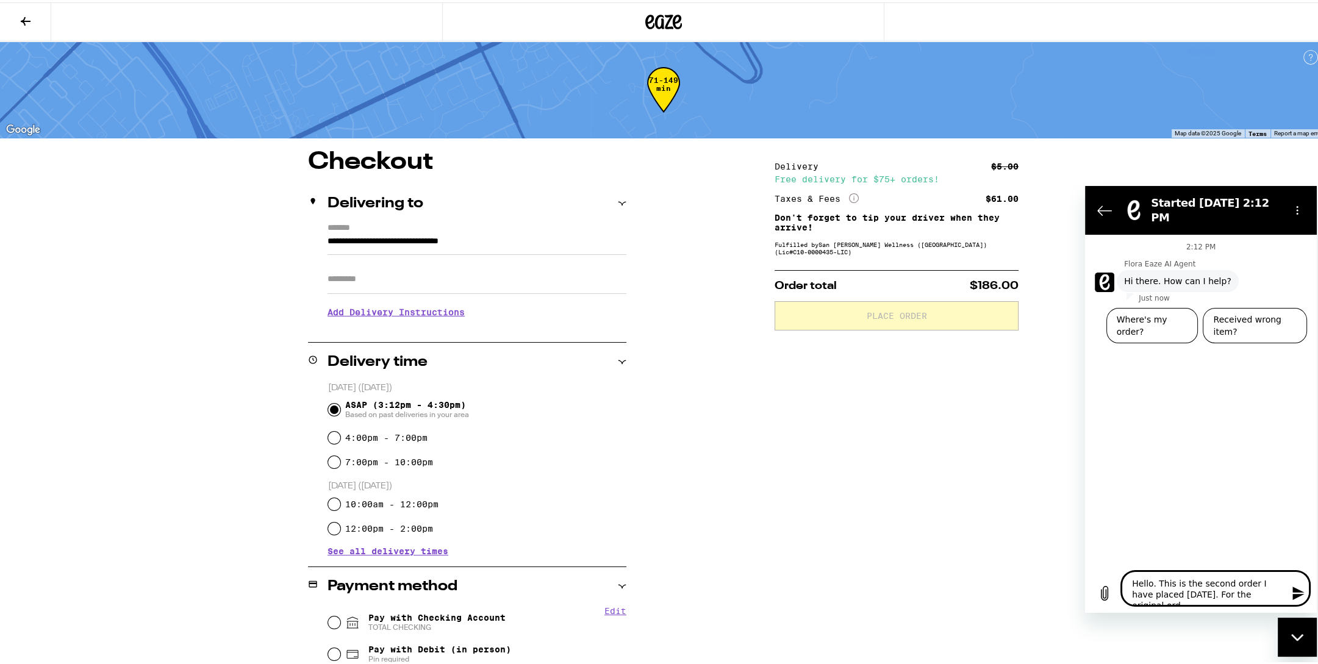
type textarea "Hello. This is the second order I have placed [DATE]. For the original orde"
type textarea "x"
type textarea "Hello. This is the second order I have placed [DATE]. For the original order"
type textarea "x"
type textarea "Hello. This is the second order I have placed [DATE]. For the original order,"
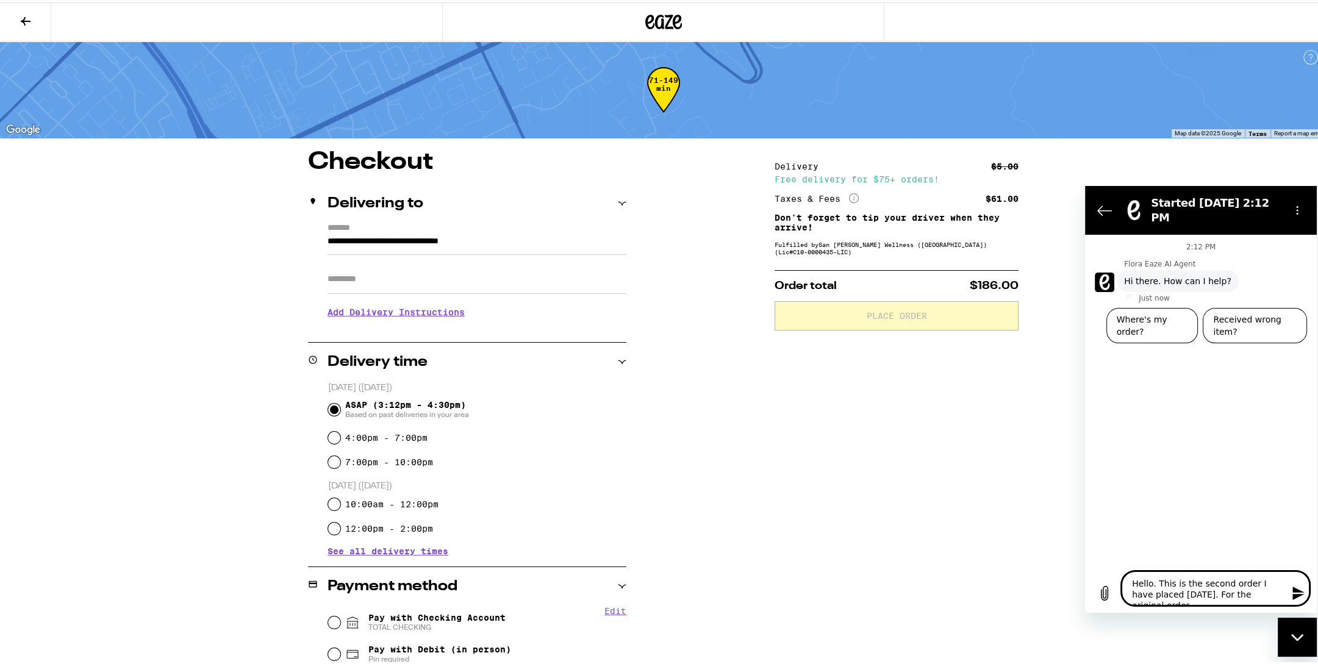
type textarea "x"
type textarea "Hello. This is the second order I have placed [DATE]. For the original order,"
type textarea "x"
type textarea "Hello. This is the second order I have placed [DATE]. For the original order, t"
type textarea "x"
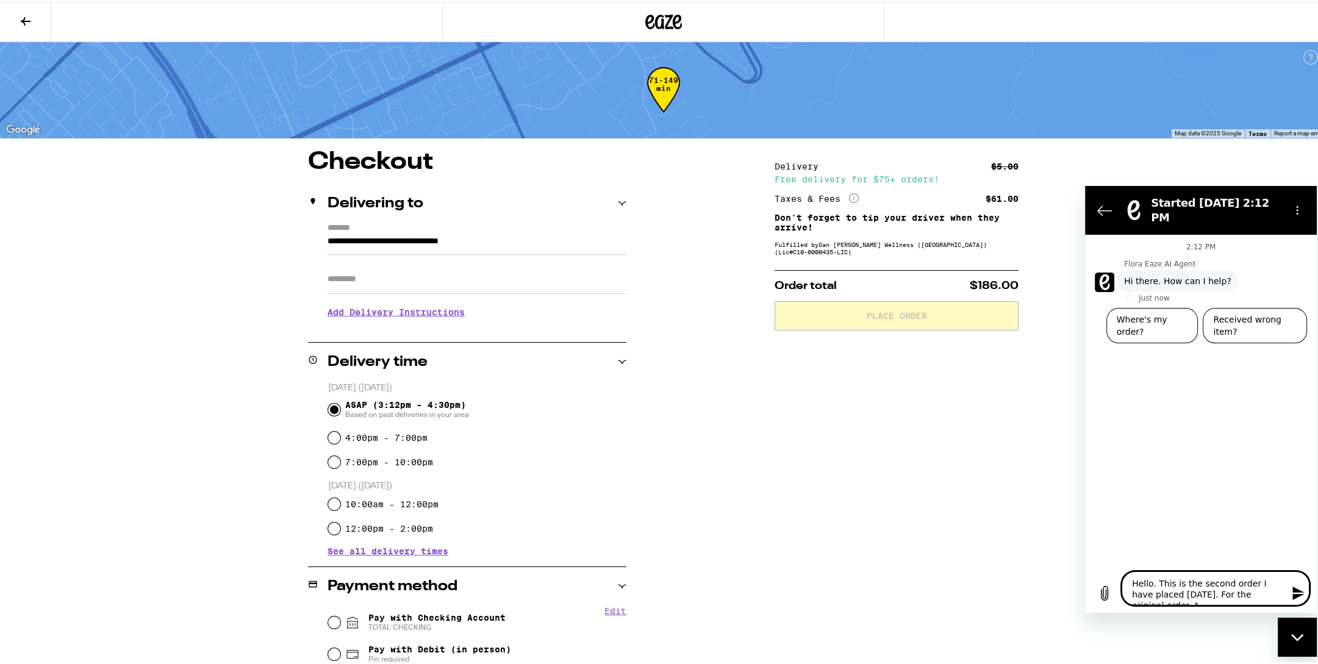
type textarea "Hello. This is the second order I have placed [DATE]. For the original order, th"
type textarea "x"
type textarea "Hello. This is the second order I have placed [DATE]. For the original order, t…"
type textarea "x"
type textarea "Hello. This is the second order I have placed [DATE]. For the original order, t…"
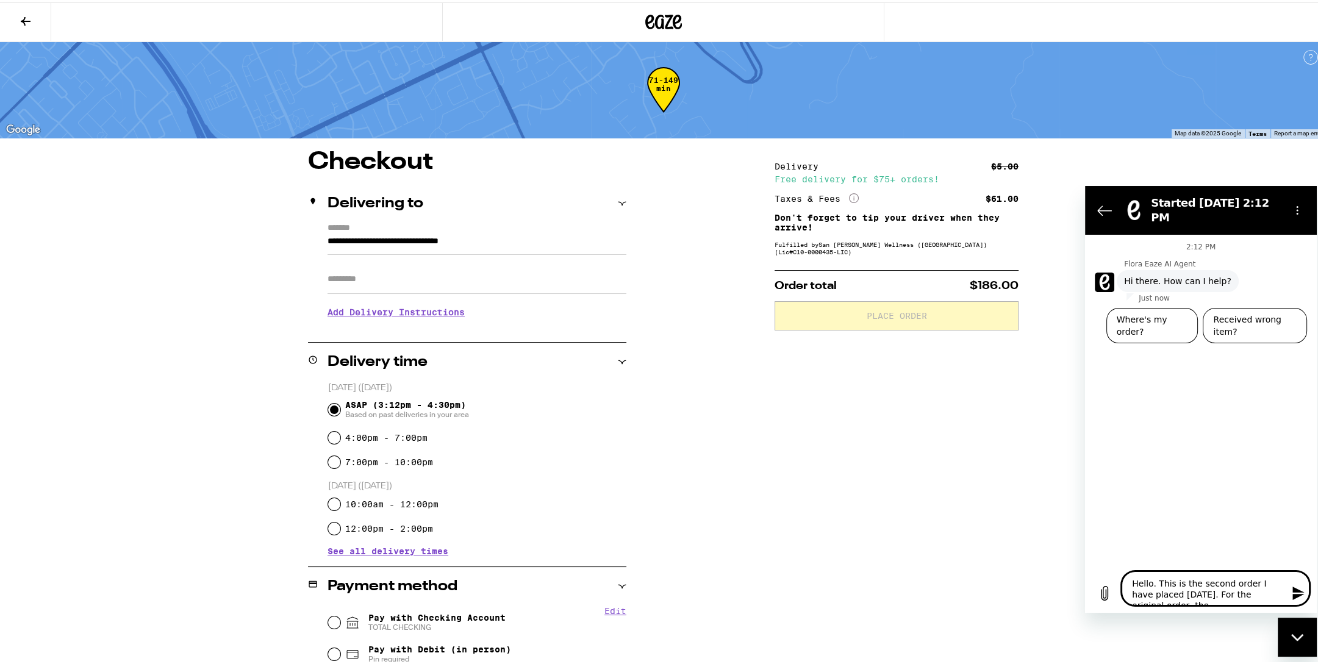
type textarea "x"
type textarea "Hello. This is the second order I have placed [DATE]. For the original order, t…"
type textarea "x"
type textarea "Hello. This is the second order I have placed [DATE]. For the original order, t…"
type textarea "x"
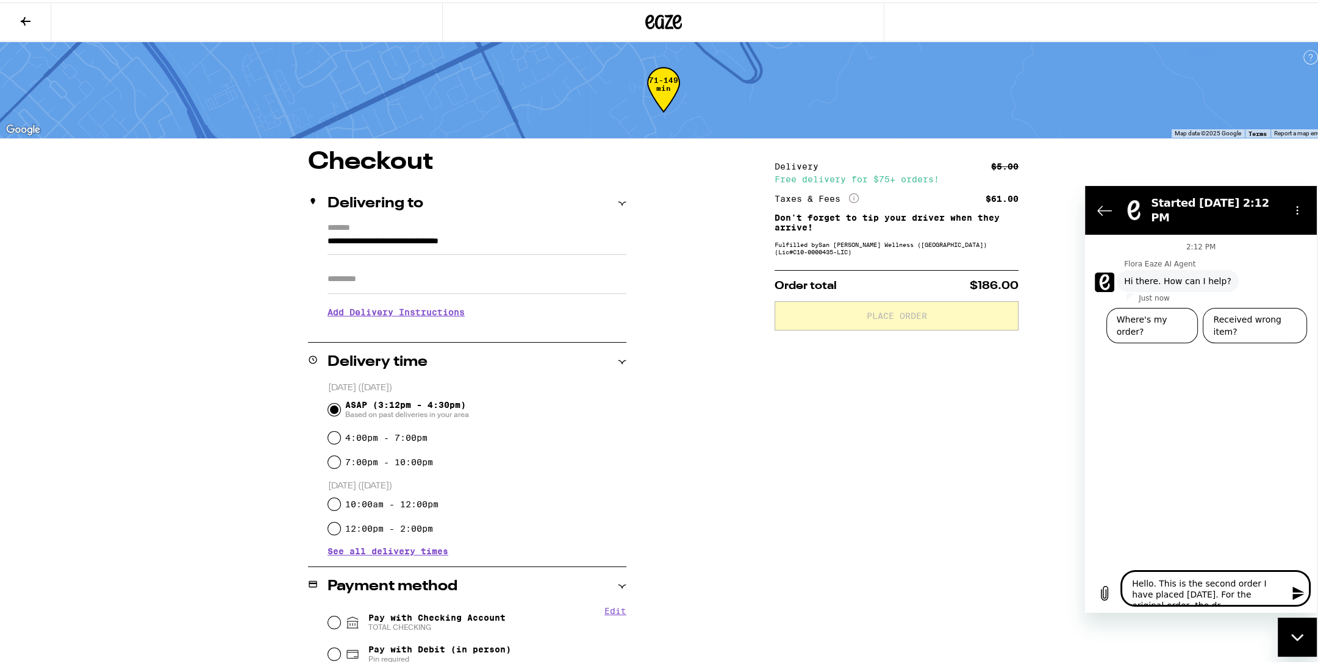
type textarea "Hello. This is the second order I have placed [DATE]. For the original order, t…"
type textarea "x"
type textarea "Hello. This is the second order I have placed [DATE]. For the original order, t…"
type textarea "x"
type textarea "Hello. This is the second order I have placed [DATE]. For the original order, t…"
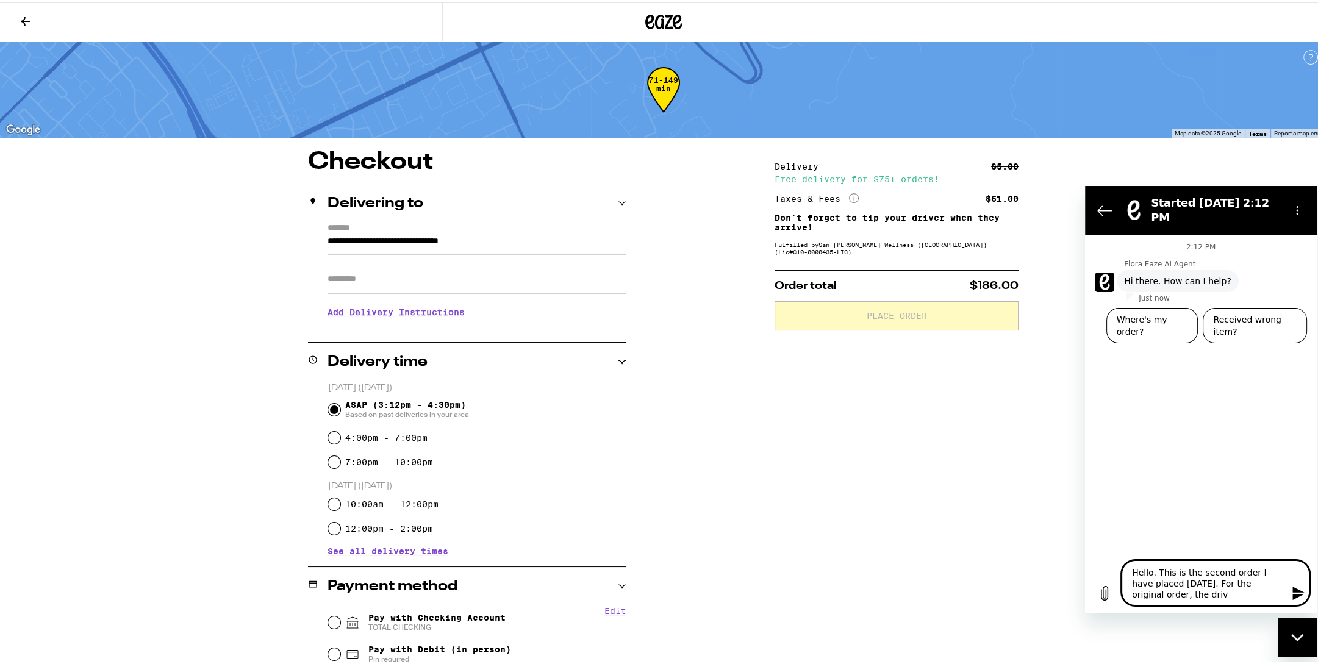
type textarea "x"
type textarea "Hello. This is the second order I have placed [DATE]. For the original order, t…"
type textarea "x"
type textarea "Hello. This is the second order I have placed [DATE]. For the original order, t…"
type textarea "x"
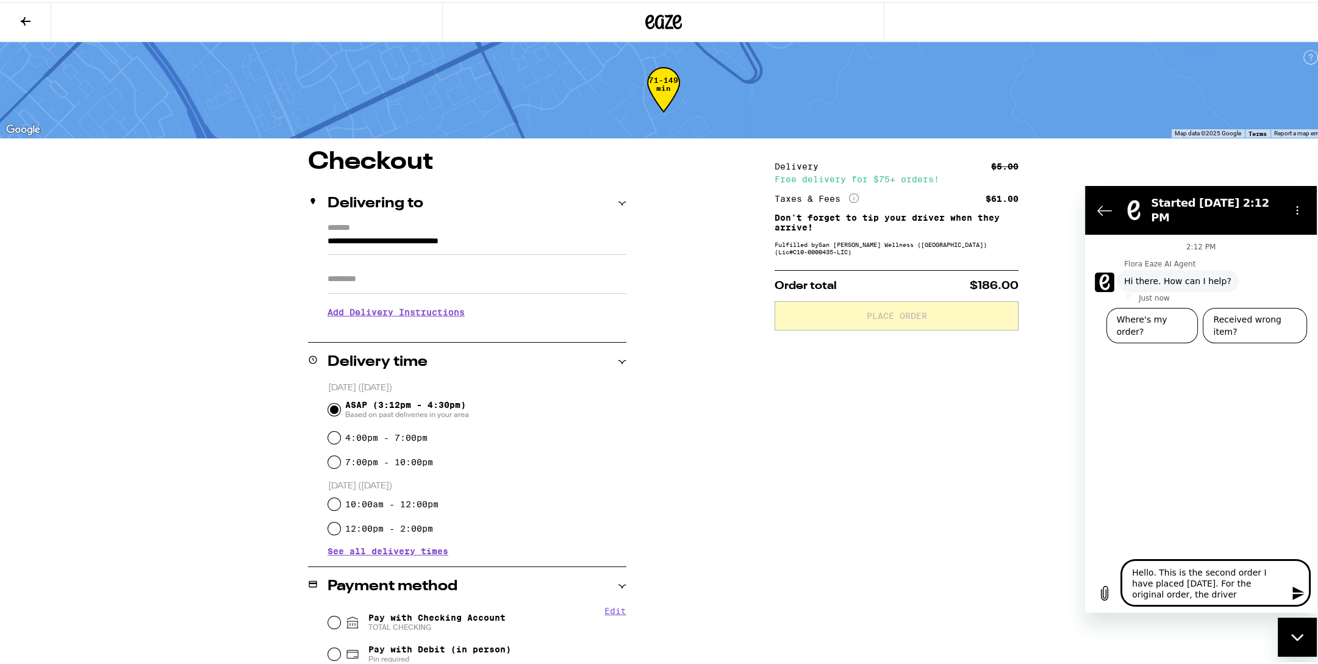
type textarea "Hello. This is the second order I have placed [DATE]. For the original order, t…"
type textarea "x"
type textarea "Hello. This is the second order I have placed [DATE]. For the original order, t…"
type textarea "x"
type textarea "Hello. This is the second order I have placed [DATE]. For the original order, t…"
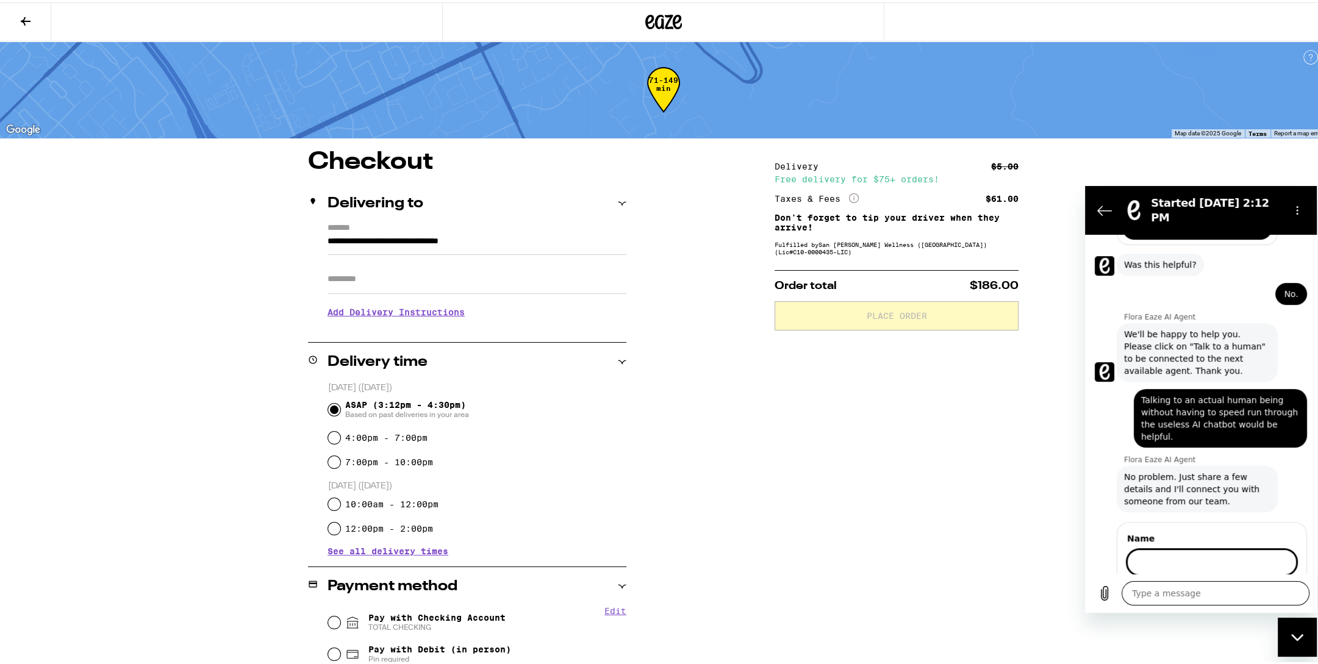
scroll to position [853, 0]
click at [1266, 591] on span "Next" at bounding box center [1276, 598] width 20 height 15
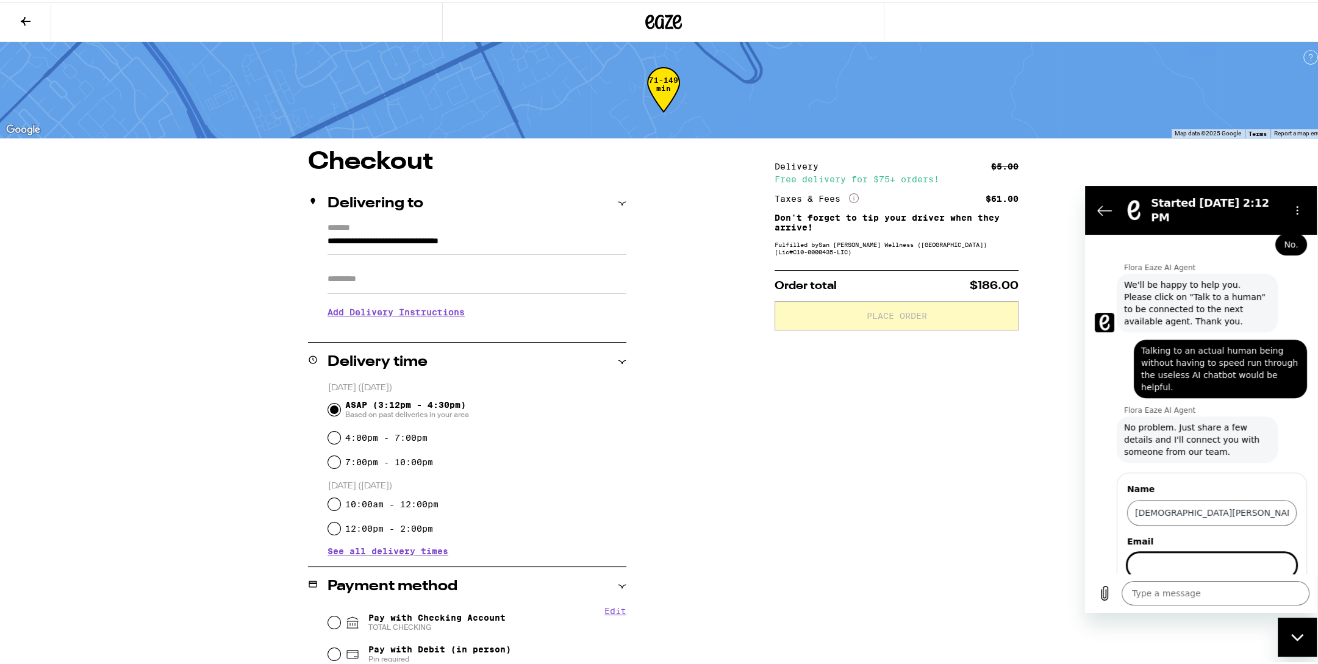
scroll to position [906, 0]
click at [1277, 591] on span "Next" at bounding box center [1276, 598] width 20 height 15
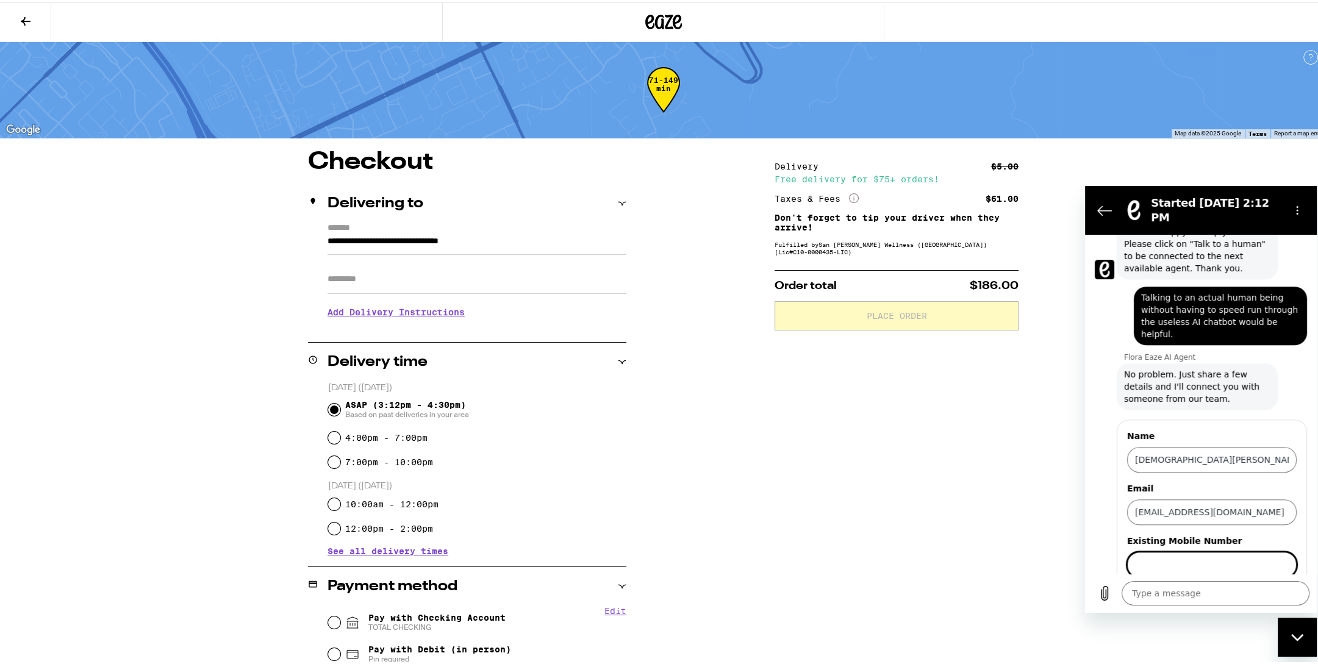
scroll to position [958, 0]
click at [1218, 551] on input "Existing Mobile Number" at bounding box center [1212, 564] width 170 height 26
click at [1272, 591] on span "Send" at bounding box center [1275, 598] width 21 height 15
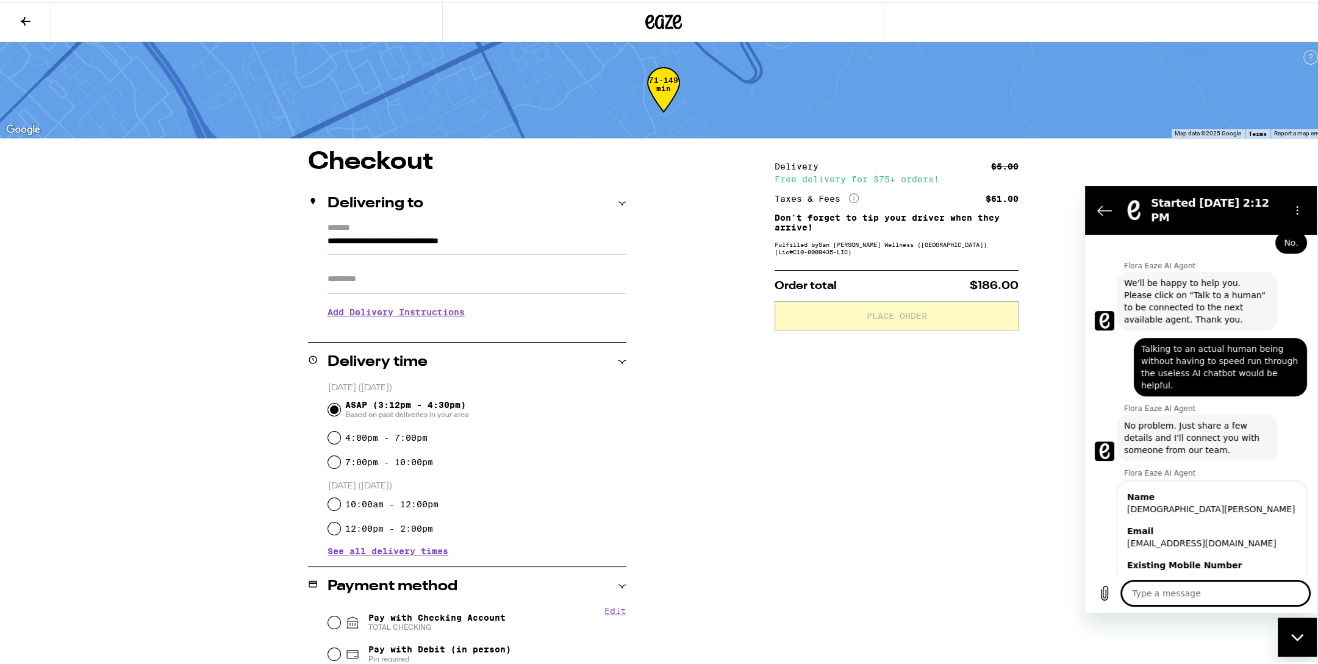
scroll to position [906, 0]
click at [1166, 598] on textarea at bounding box center [1216, 593] width 188 height 24
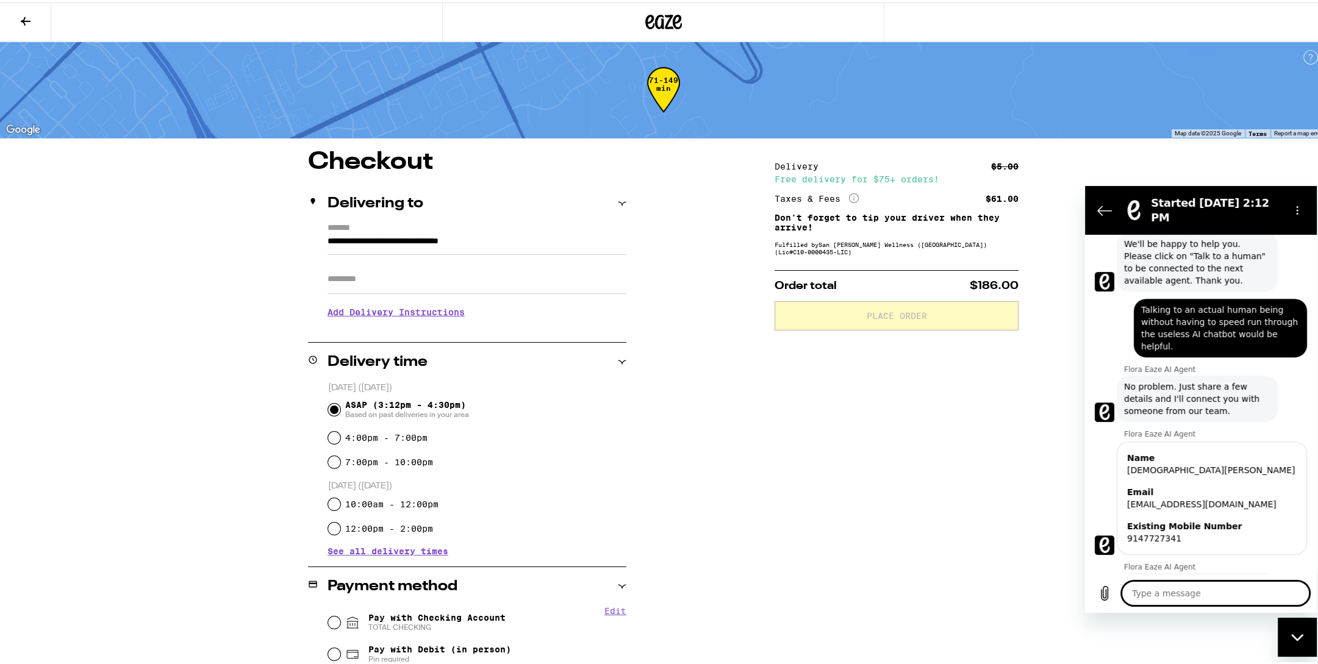
scroll to position [946, 0]
click at [1209, 591] on textarea at bounding box center [1216, 593] width 188 height 24
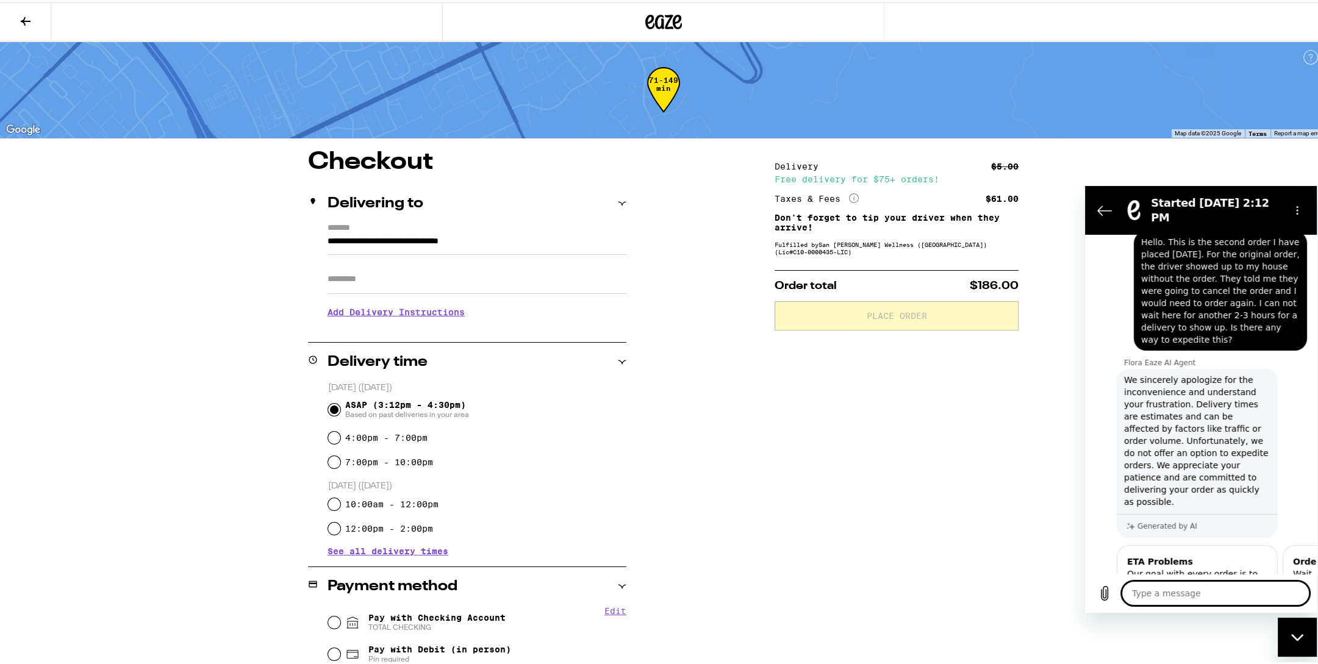
scroll to position [0, 0]
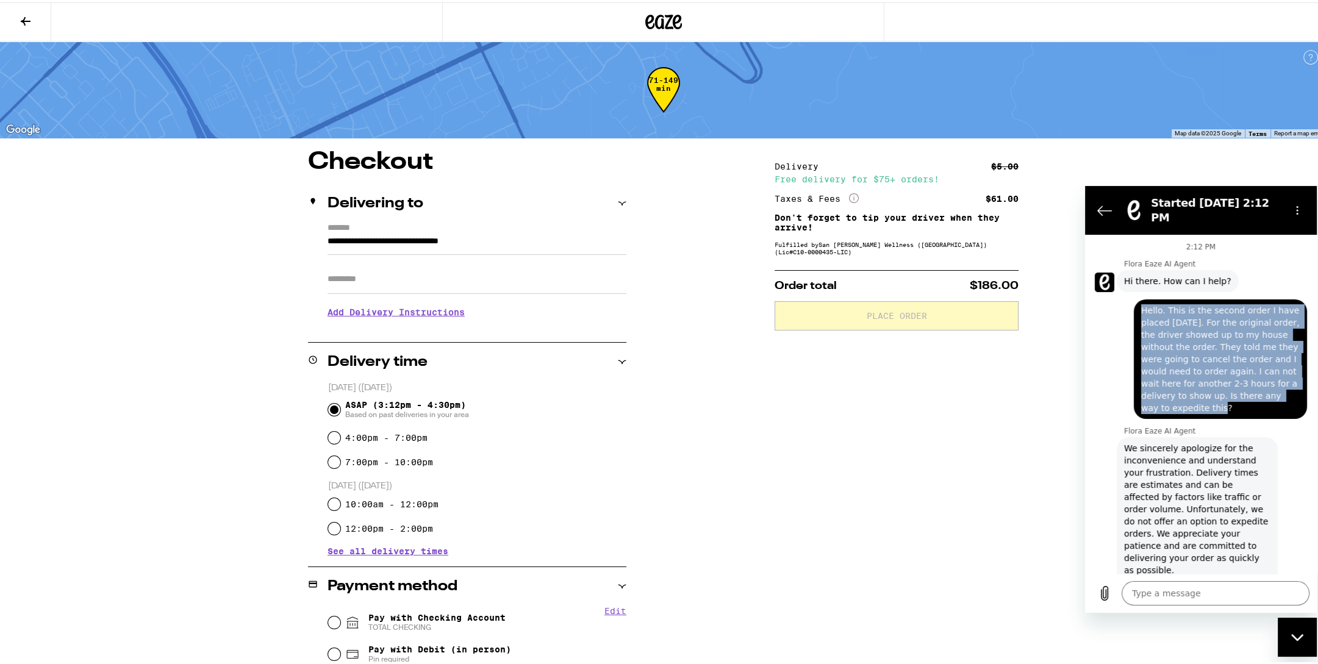
drag, startPoint x: 1140, startPoint y: 303, endPoint x: 1185, endPoint y: 402, distance: 109.0
click at [1185, 402] on div "says: Hello. This is the second order I have placed [DATE]. For the original or…" at bounding box center [1220, 359] width 173 height 120
copy span "Hello. This is the second order I have placed [DATE]. For the original order, t…"
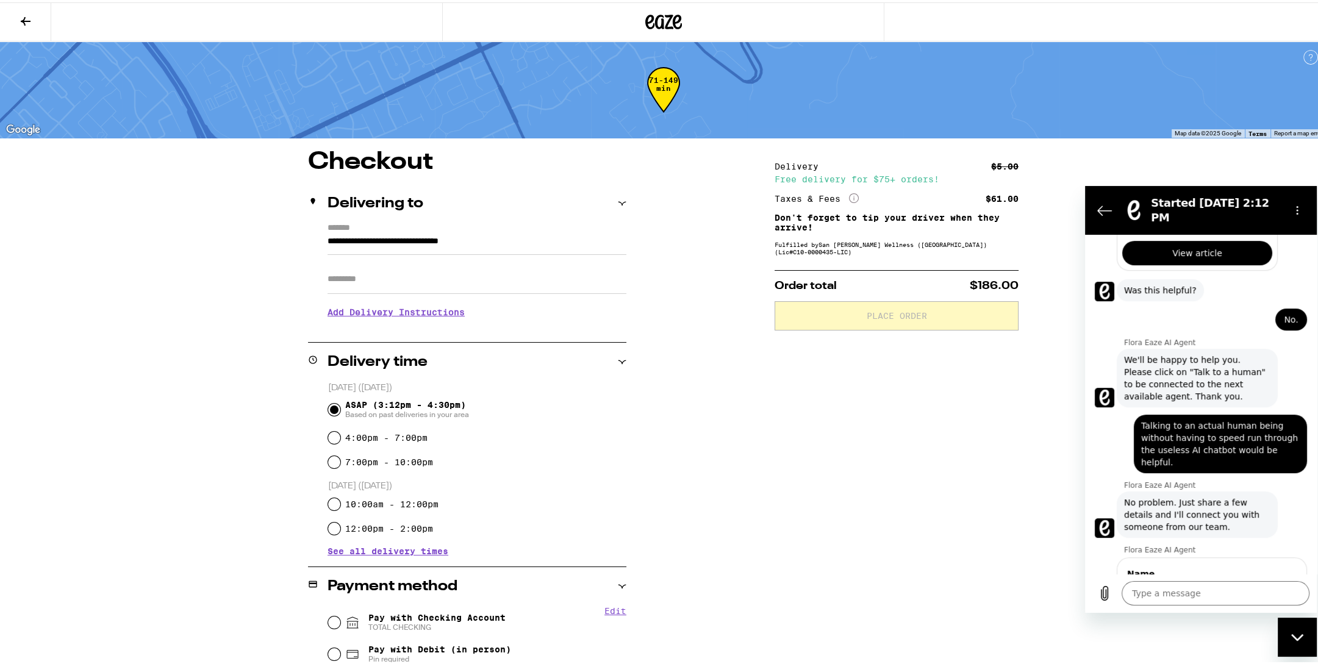
scroll to position [946, 0]
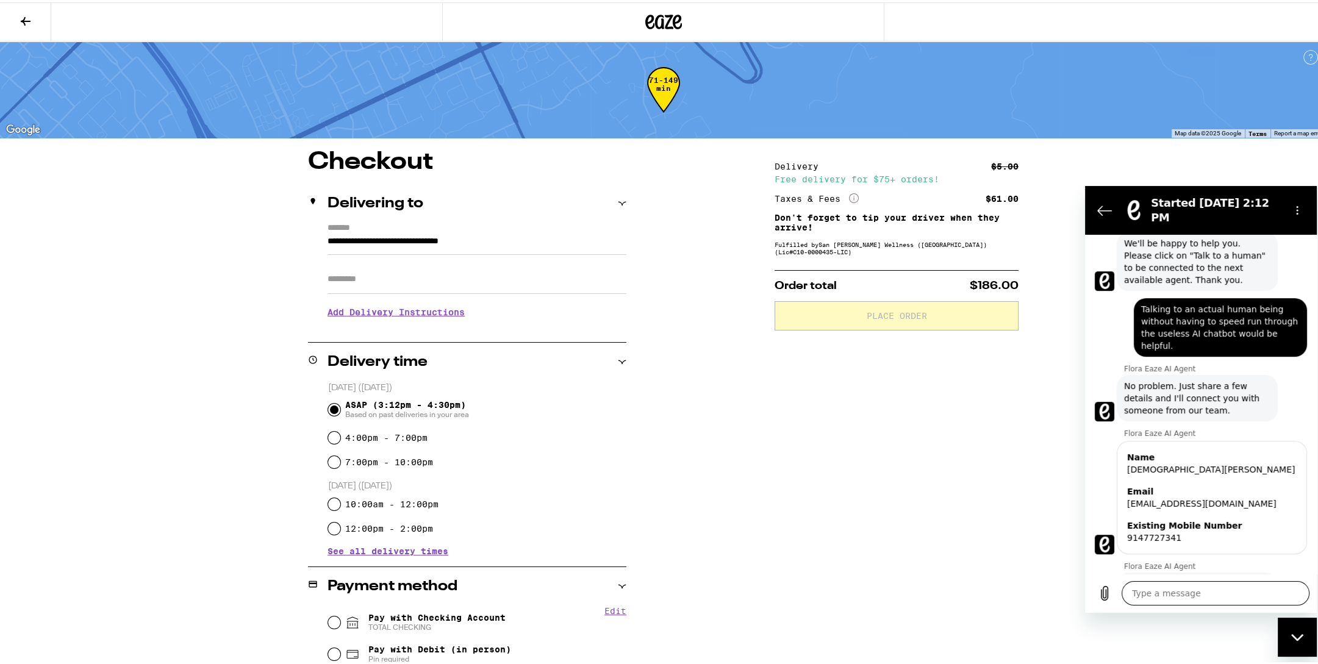
click at [1216, 592] on textarea at bounding box center [1216, 593] width 188 height 24
click at [673, 21] on icon at bounding box center [663, 20] width 37 height 22
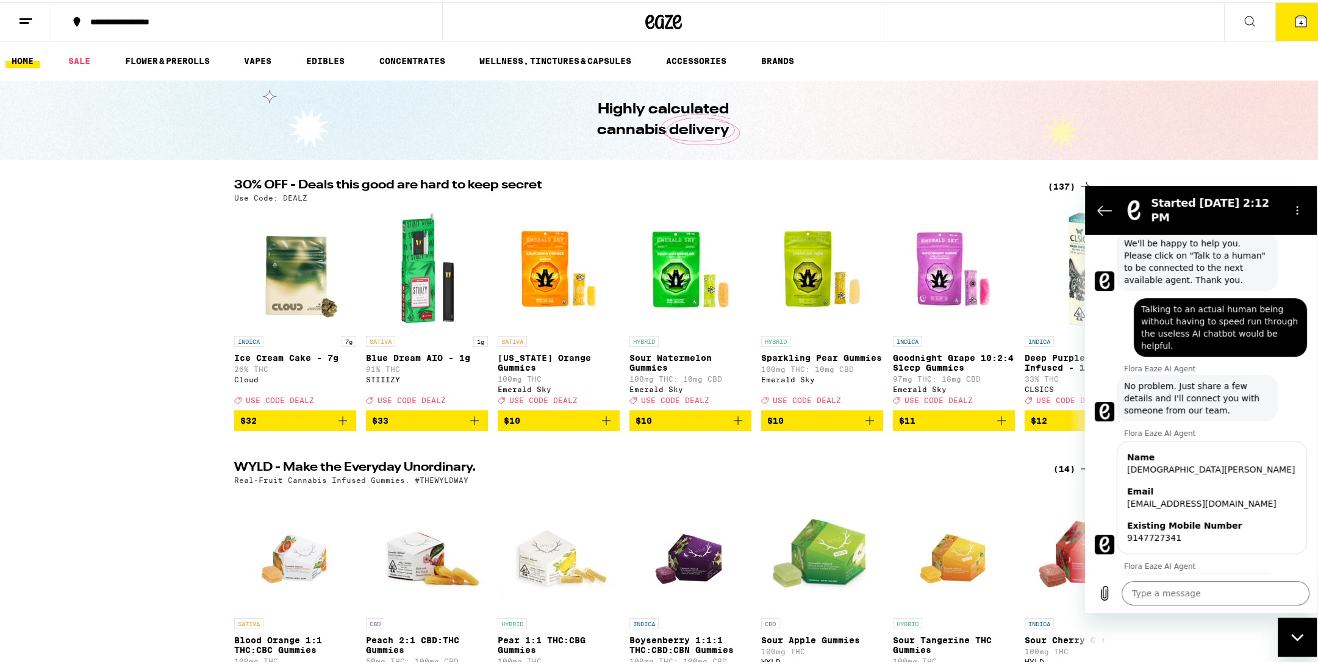
click at [1296, 23] on icon at bounding box center [1301, 18] width 11 height 11
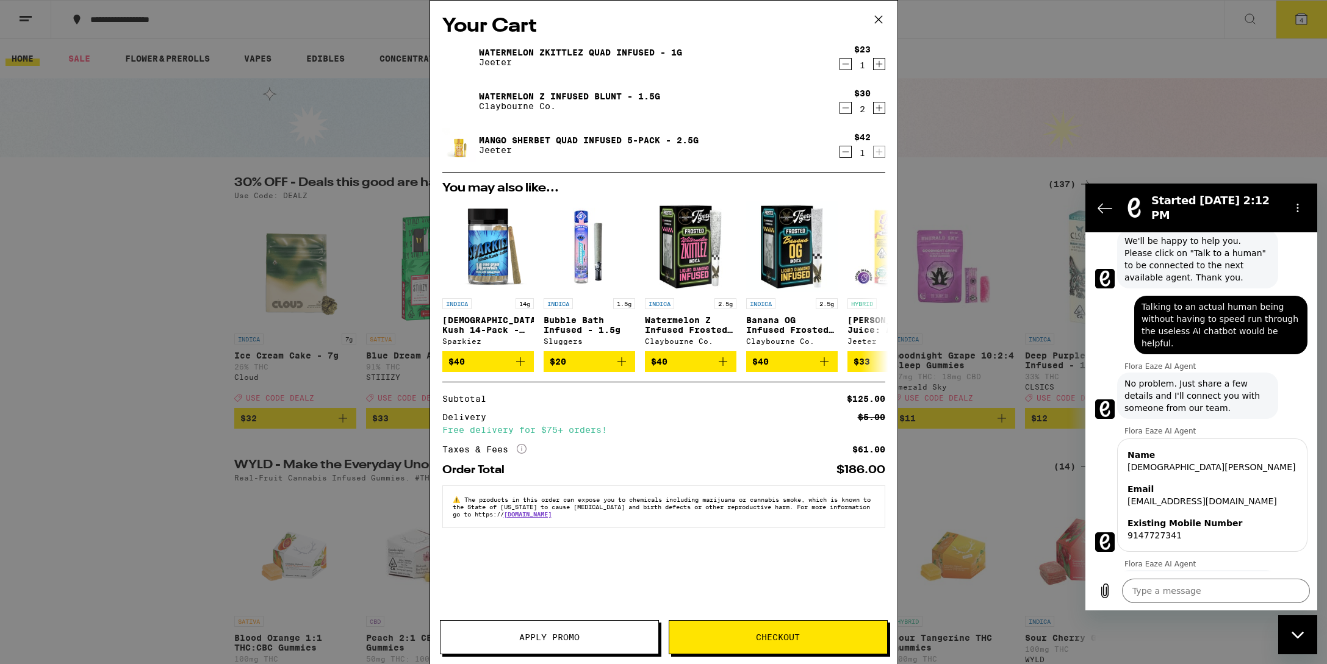
click at [877, 18] on icon at bounding box center [877, 19] width 7 height 7
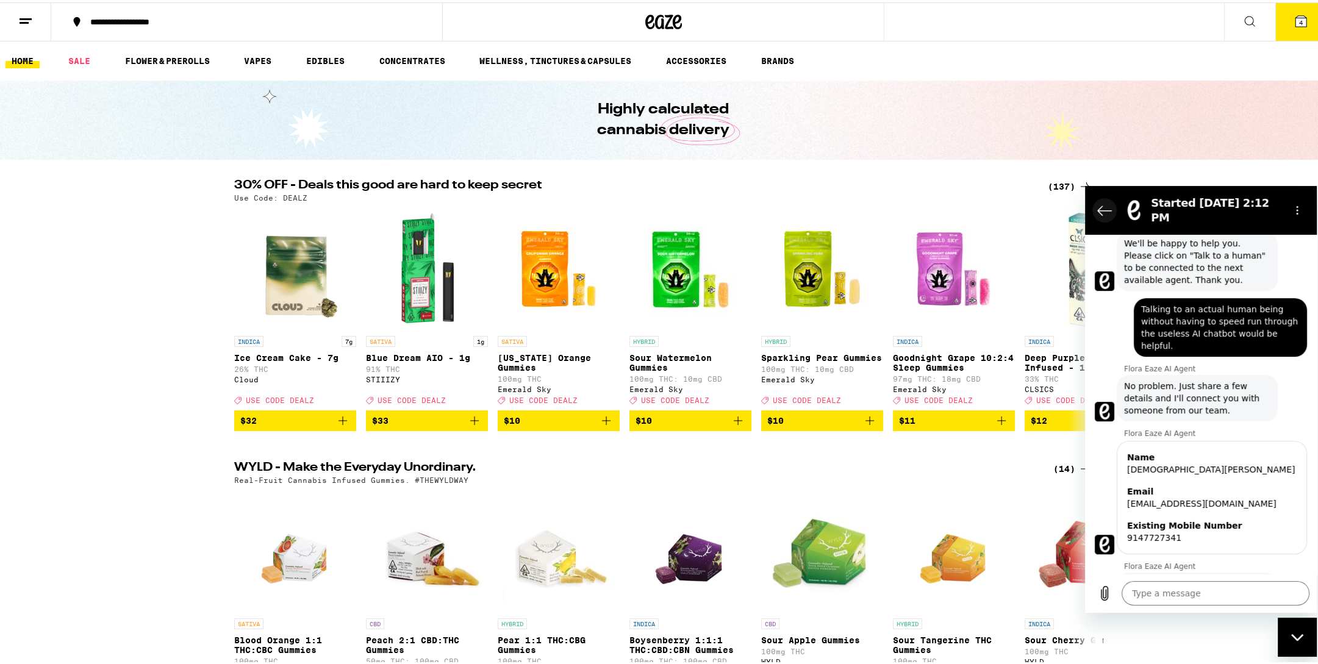
click at [1109, 198] on button "Back to the conversation list" at bounding box center [1105, 210] width 24 height 24
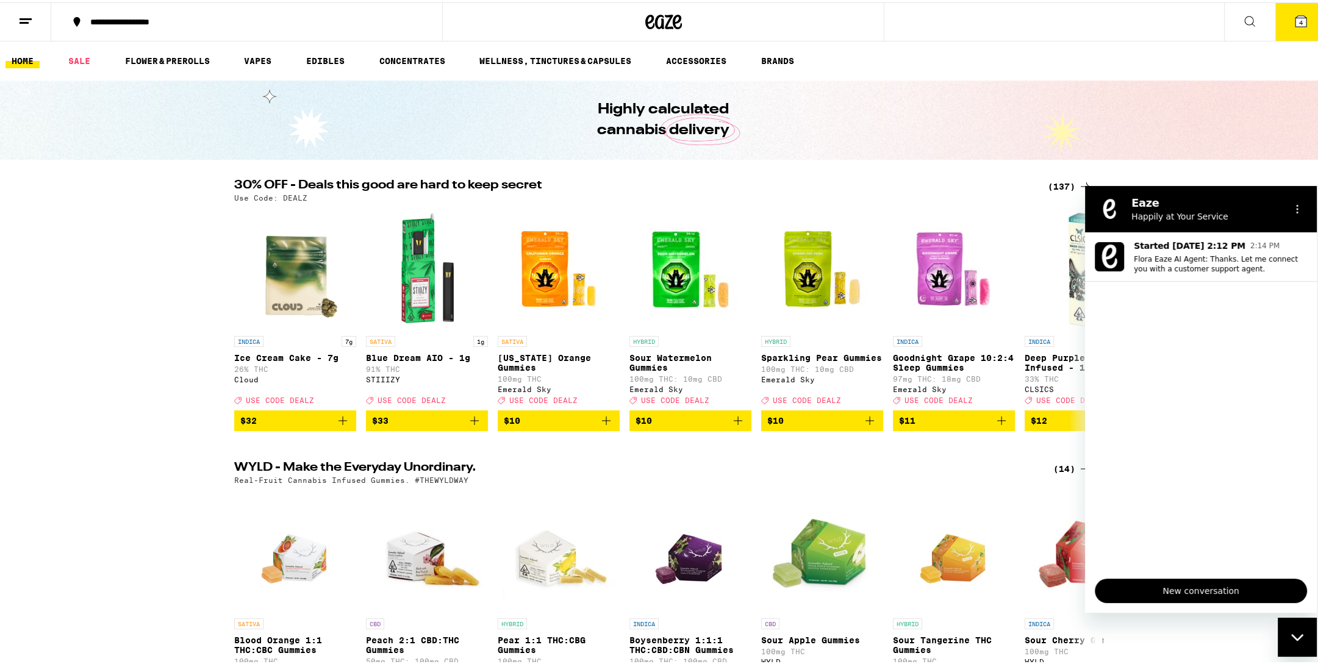
click at [1305, 643] on div "Close messaging window" at bounding box center [1297, 637] width 37 height 37
